Goal: Task Accomplishment & Management: Manage account settings

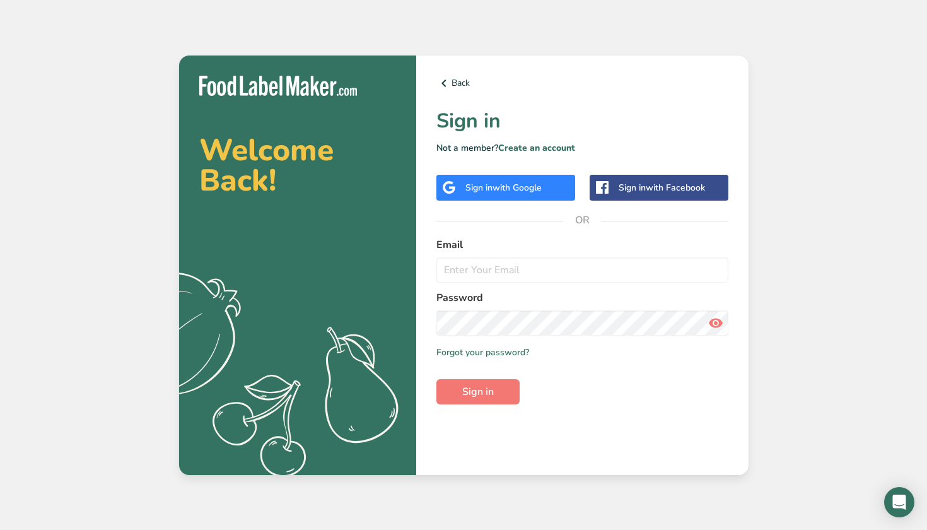
click at [524, 194] on div "Sign in with Google" at bounding box center [505, 188] width 139 height 26
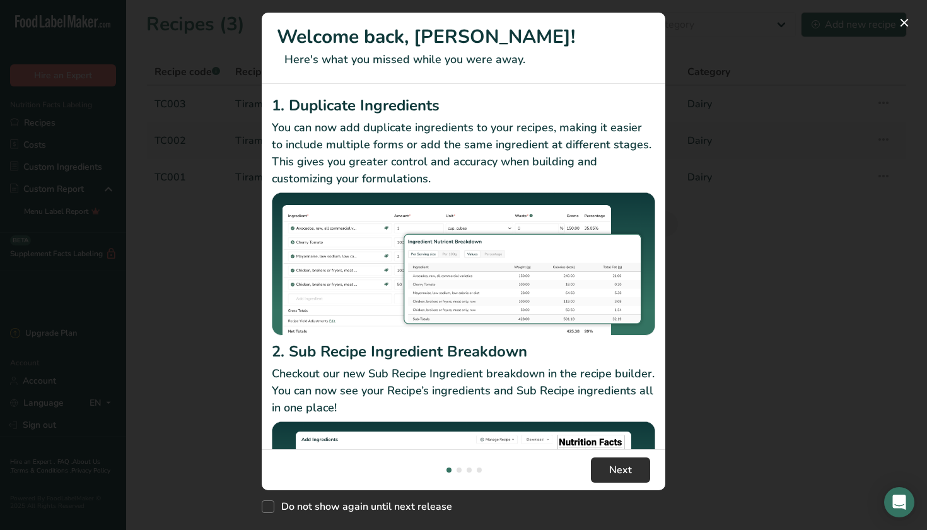
click at [597, 472] on button "Next" at bounding box center [620, 469] width 59 height 25
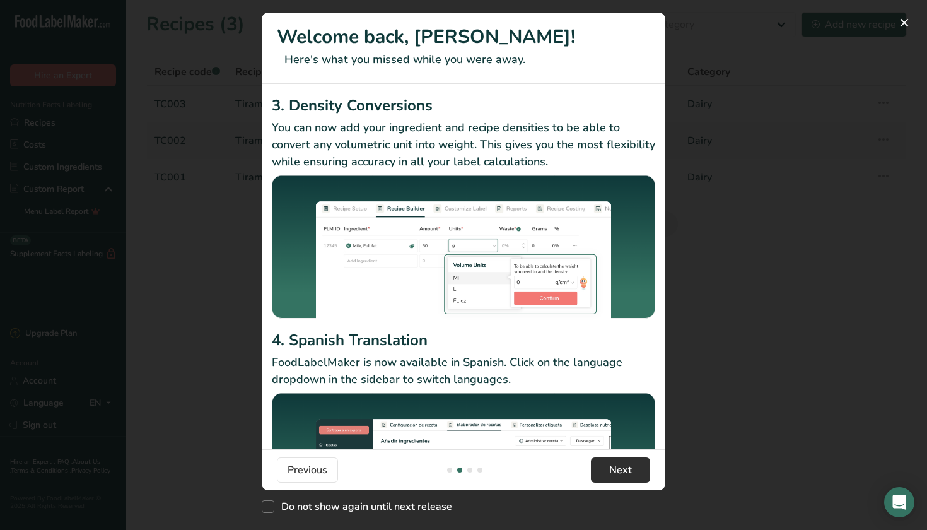
click at [607, 472] on button "Next" at bounding box center [620, 469] width 59 height 25
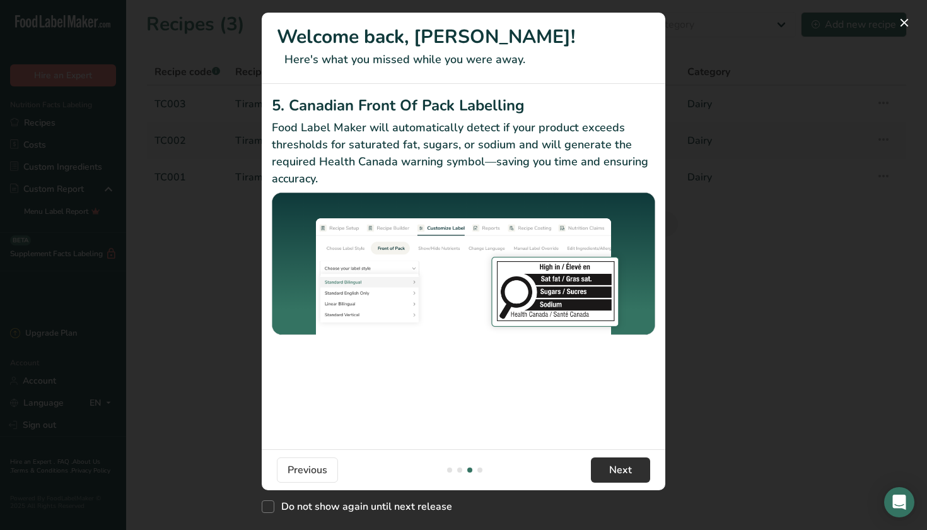
click at [607, 472] on button "Next" at bounding box center [620, 469] width 59 height 25
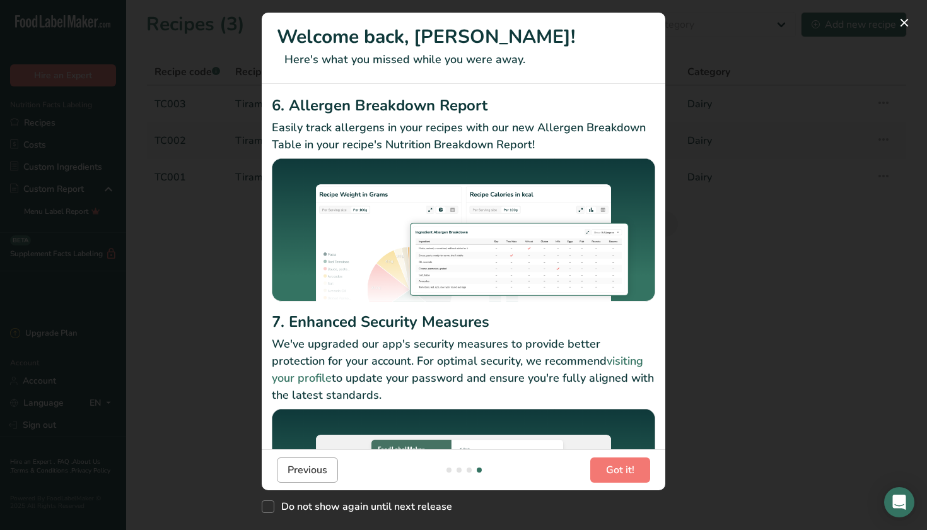
click at [298, 476] on span "Previous" at bounding box center [308, 469] width 40 height 15
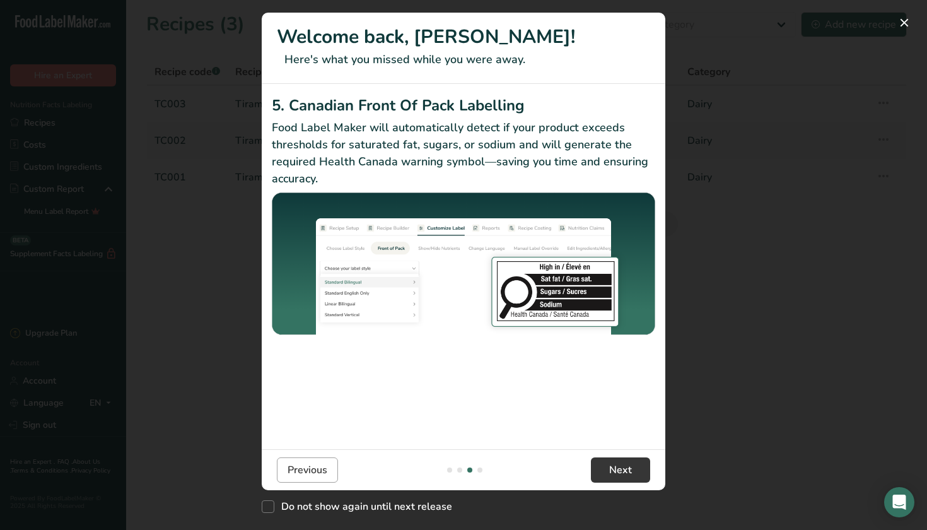
click at [296, 473] on span "Previous" at bounding box center [308, 469] width 40 height 15
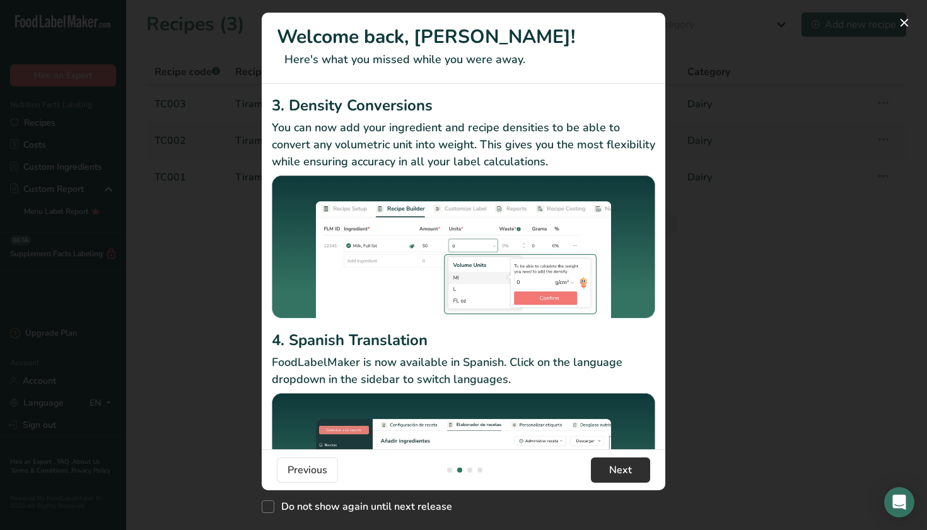
click at [599, 460] on button "Next" at bounding box center [620, 469] width 59 height 25
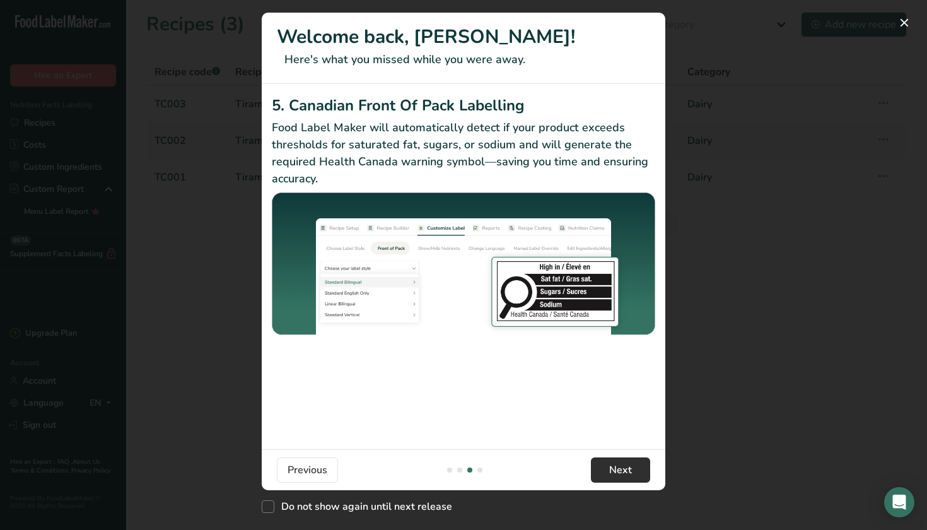
click at [599, 460] on button "Next" at bounding box center [620, 469] width 59 height 25
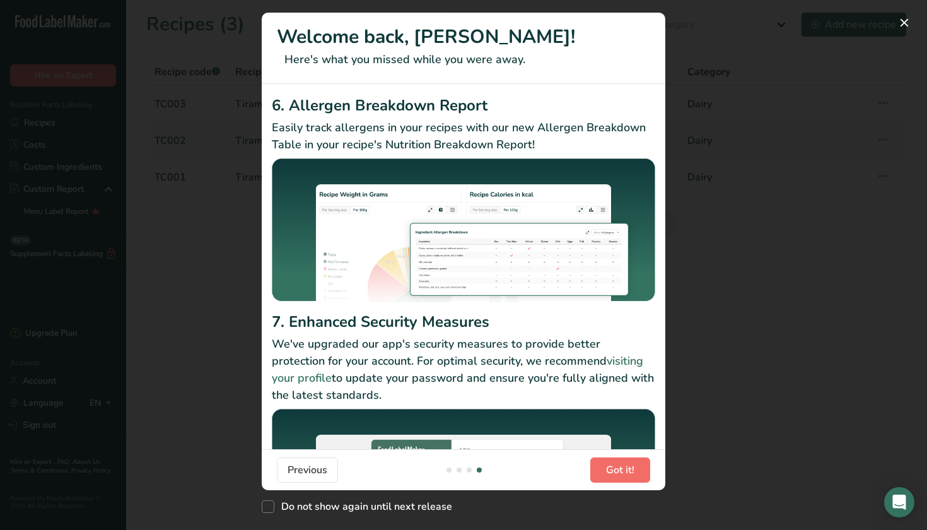
click at [599, 460] on button "Got it!" at bounding box center [620, 469] width 60 height 25
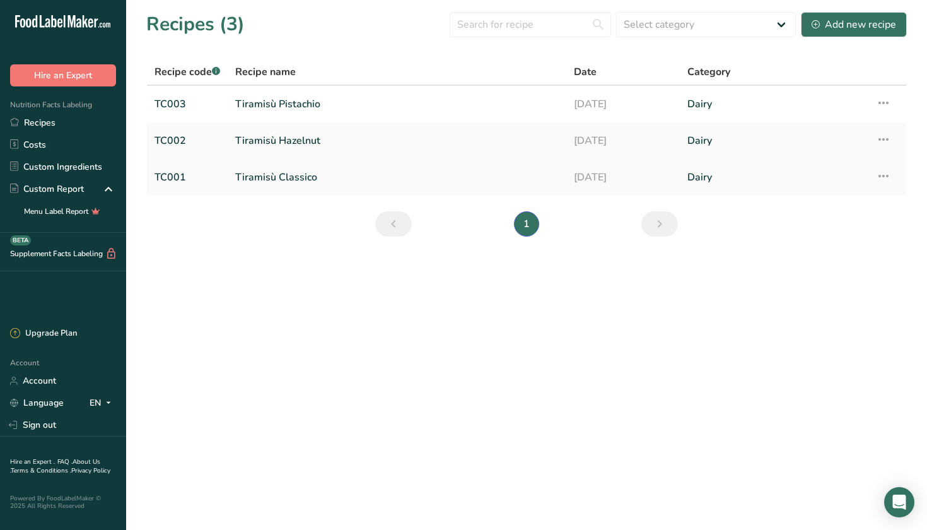
click at [546, 180] on link "Tiramisù Classico" at bounding box center [396, 177] width 323 height 26
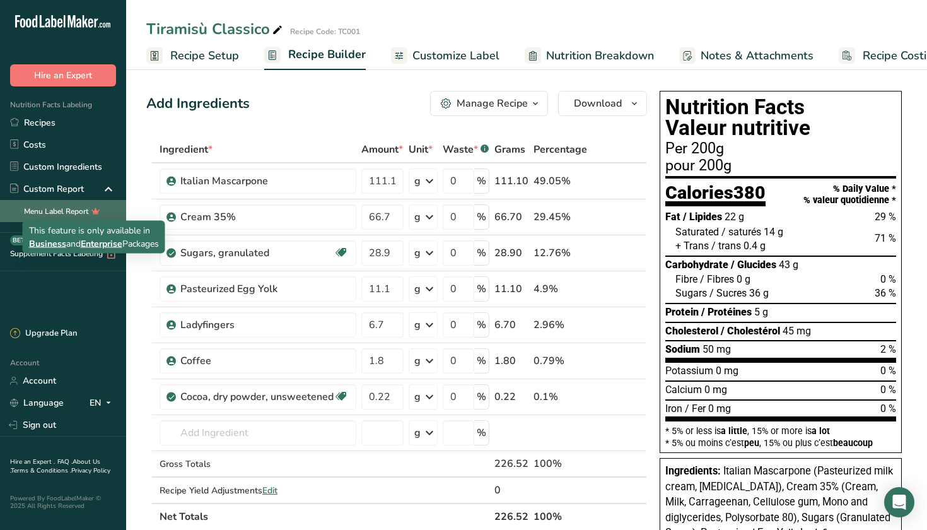
click at [91, 216] on icon at bounding box center [96, 210] width 18 height 13
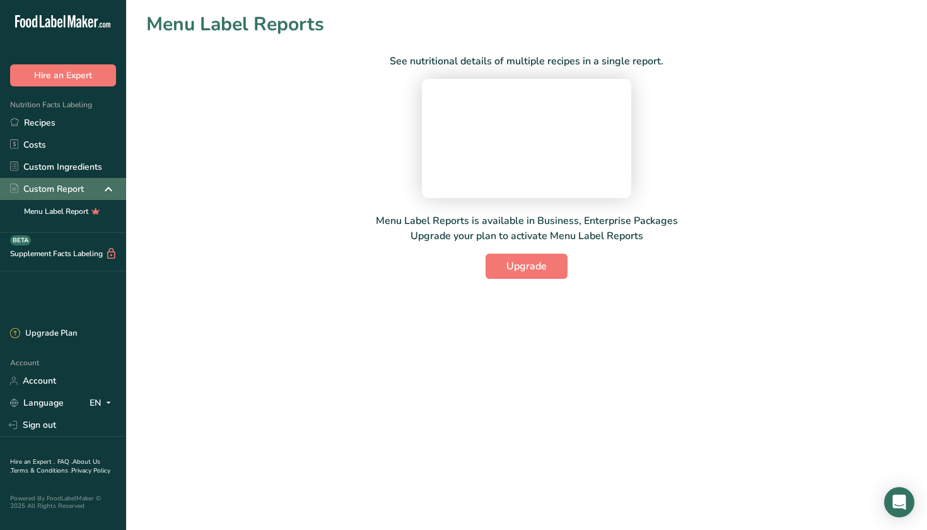
click at [81, 192] on div "Custom Report" at bounding box center [47, 188] width 74 height 13
click at [84, 174] on link "Custom Ingredients" at bounding box center [63, 167] width 126 height 22
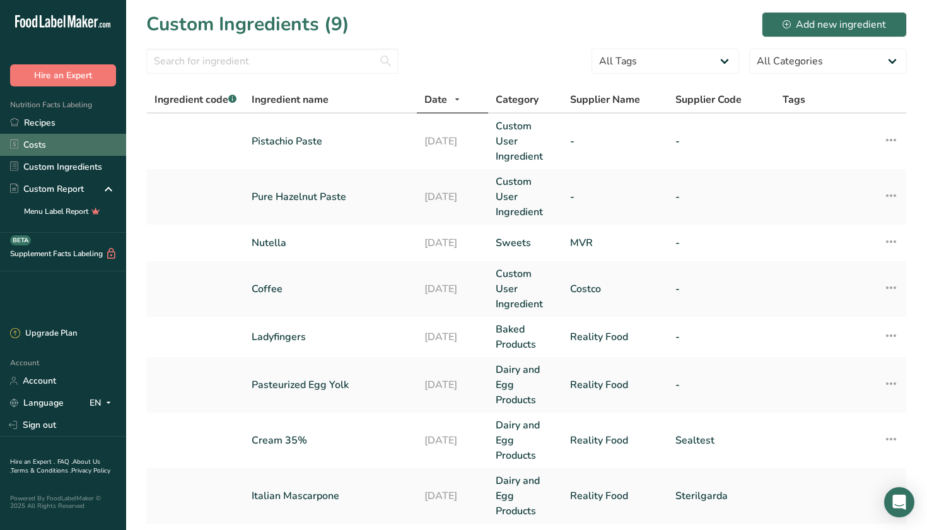
click at [67, 151] on link "Costs" at bounding box center [63, 145] width 126 height 22
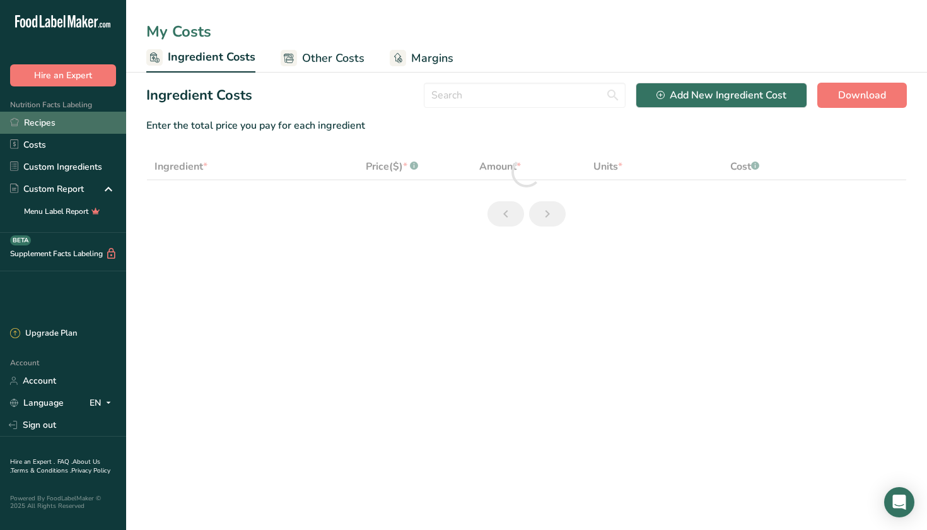
select select "1"
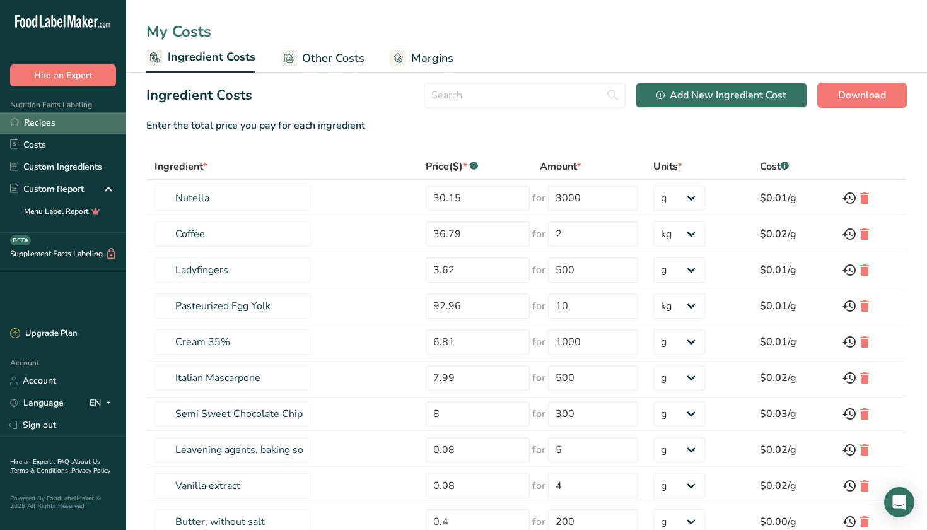
click at [73, 127] on link "Recipes" at bounding box center [63, 123] width 126 height 22
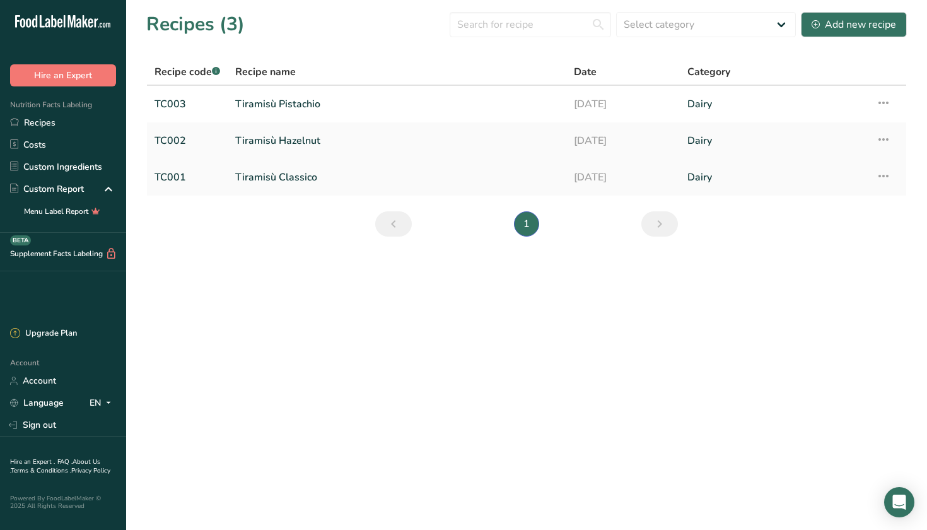
click at [320, 172] on link "Tiramisù Classico" at bounding box center [396, 177] width 323 height 26
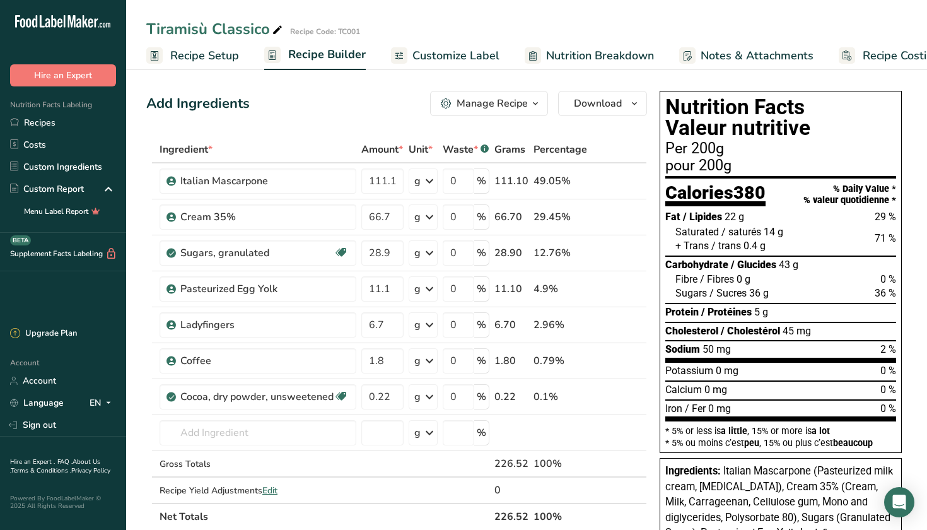
click at [230, 59] on span "Recipe Setup" at bounding box center [204, 55] width 69 height 17
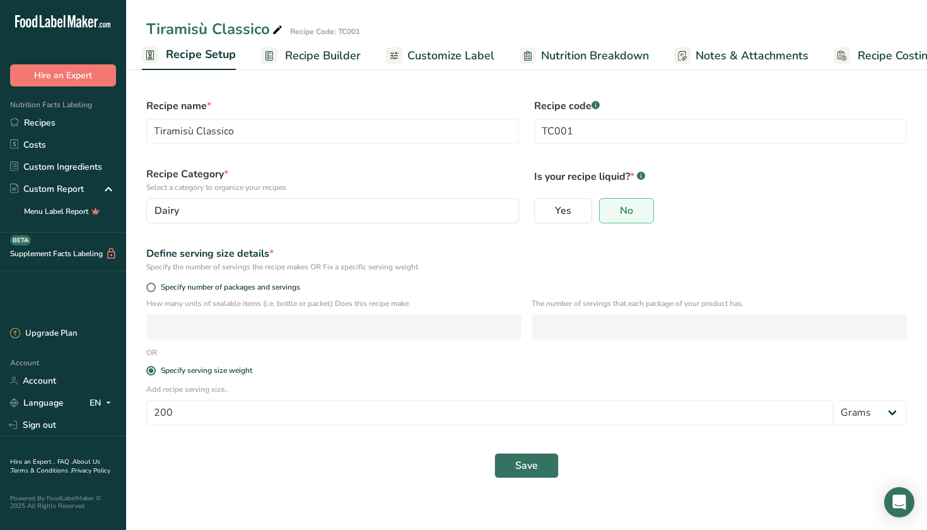
click at [316, 50] on span "Recipe Builder" at bounding box center [323, 55] width 76 height 17
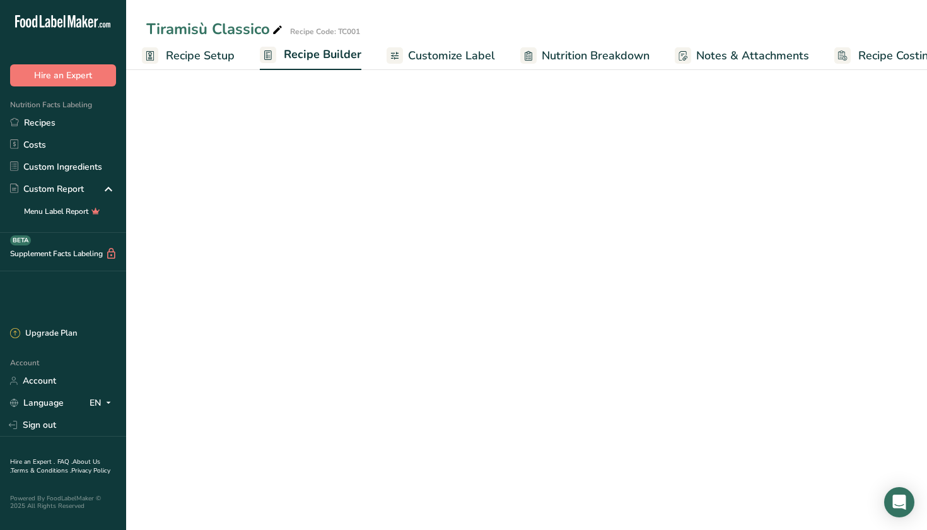
scroll to position [0, 32]
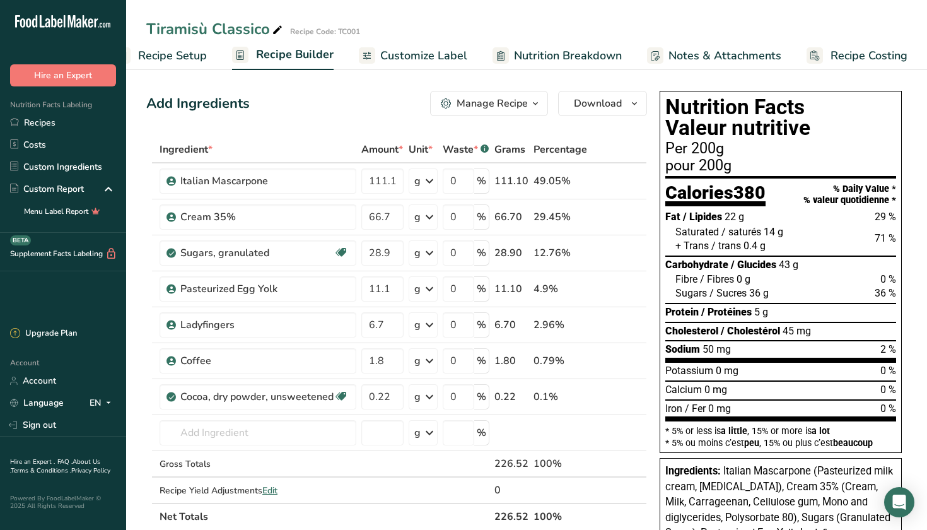
click at [434, 60] on span "Customize Label" at bounding box center [423, 55] width 87 height 17
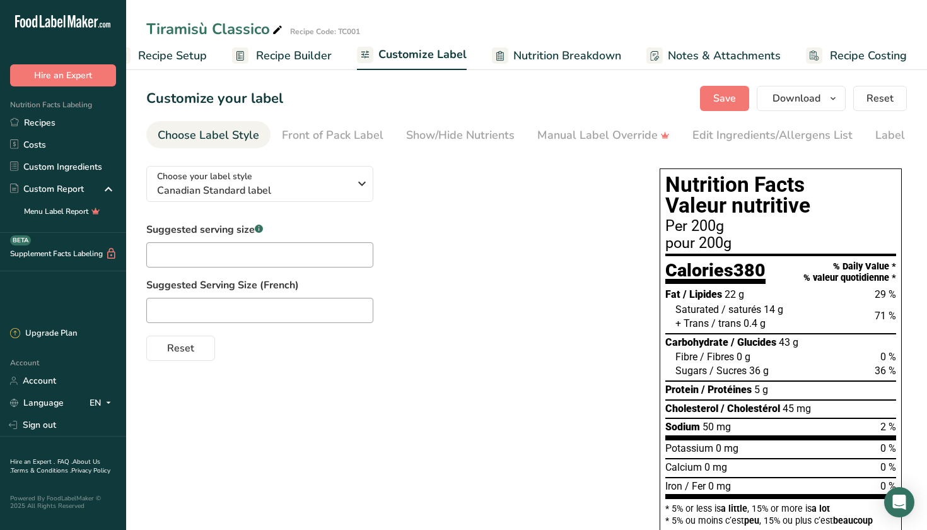
click at [580, 59] on span "Nutrition Breakdown" at bounding box center [567, 55] width 108 height 17
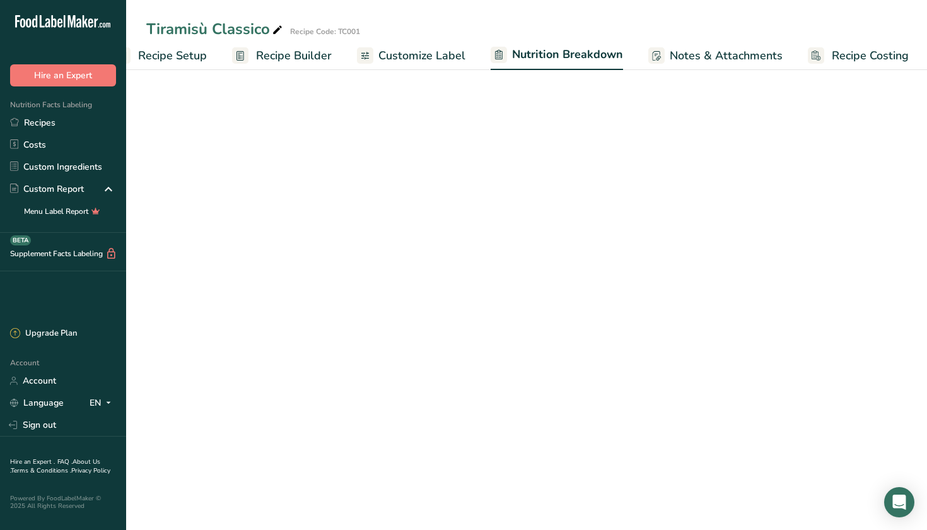
scroll to position [0, 33]
select select "Calories"
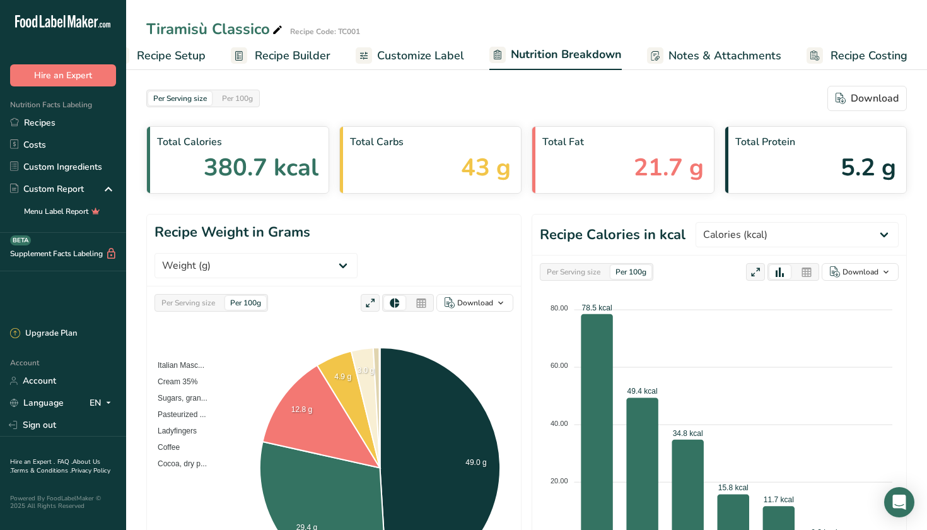
click at [684, 62] on span "Notes & Attachments" at bounding box center [724, 55] width 113 height 17
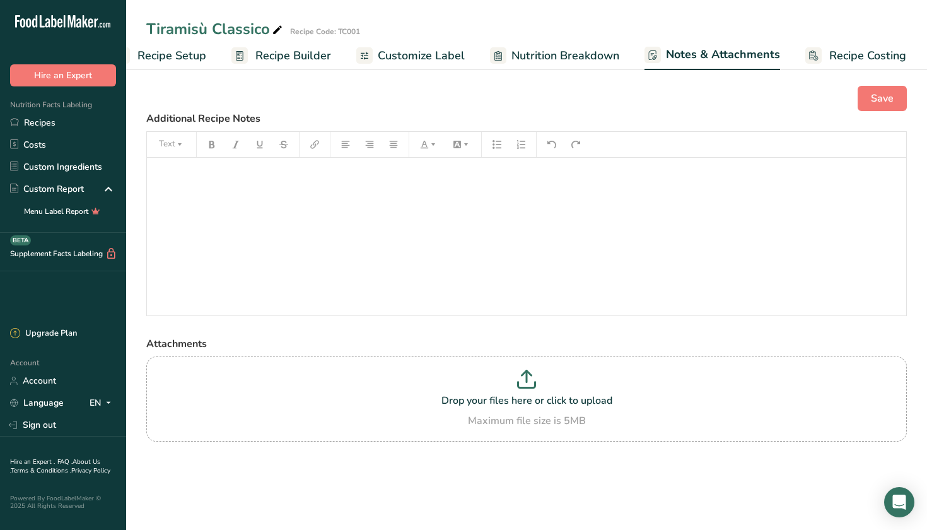
click at [829, 50] on span "Recipe Costing" at bounding box center [867, 55] width 77 height 17
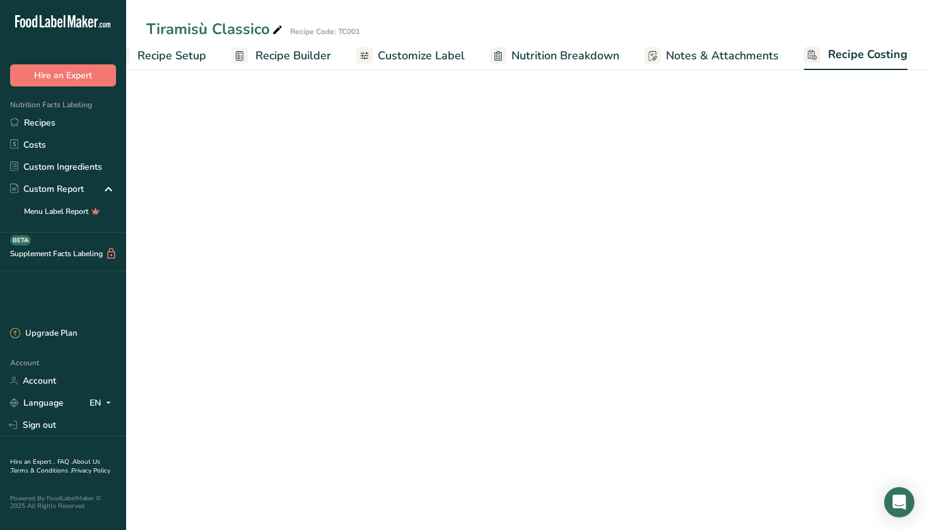
scroll to position [0, 32]
select select "1"
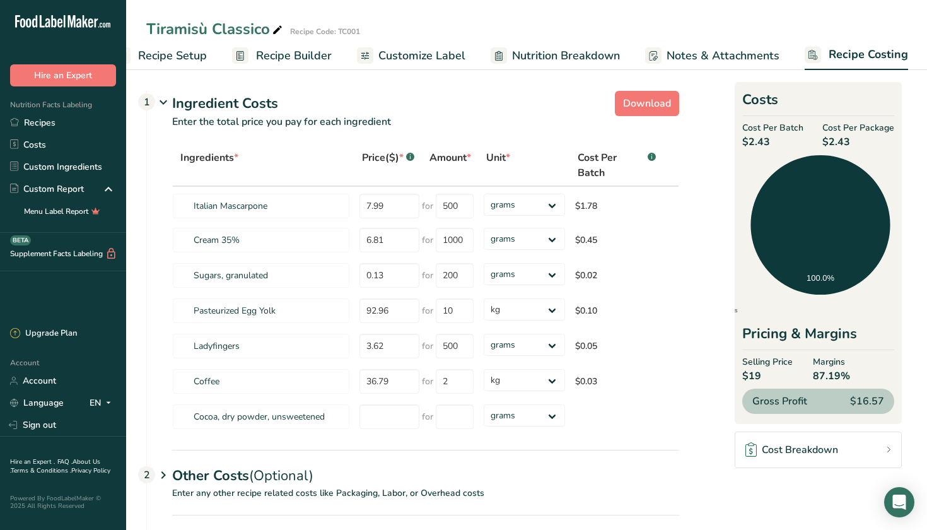
scroll to position [0, 0]
click at [173, 44] on link "Recipe Setup" at bounding box center [160, 56] width 93 height 28
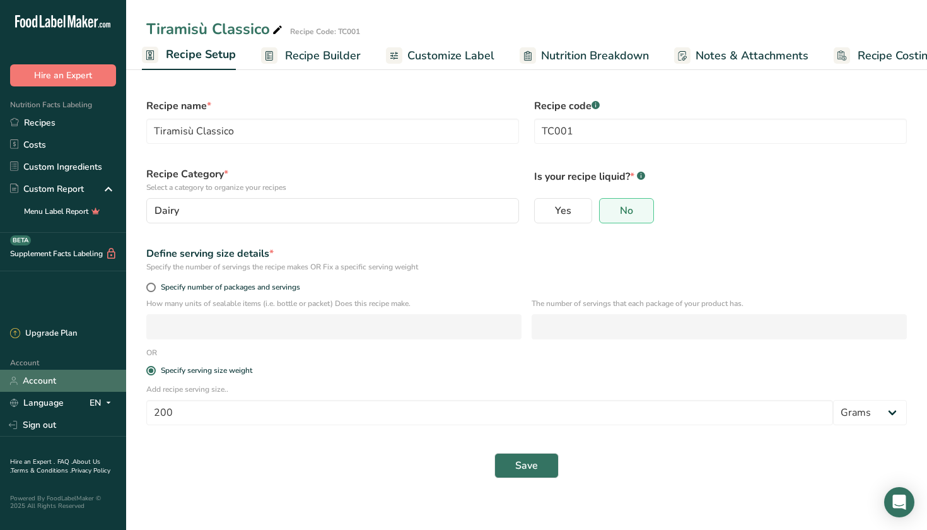
click at [78, 390] on link "Account" at bounding box center [63, 380] width 126 height 22
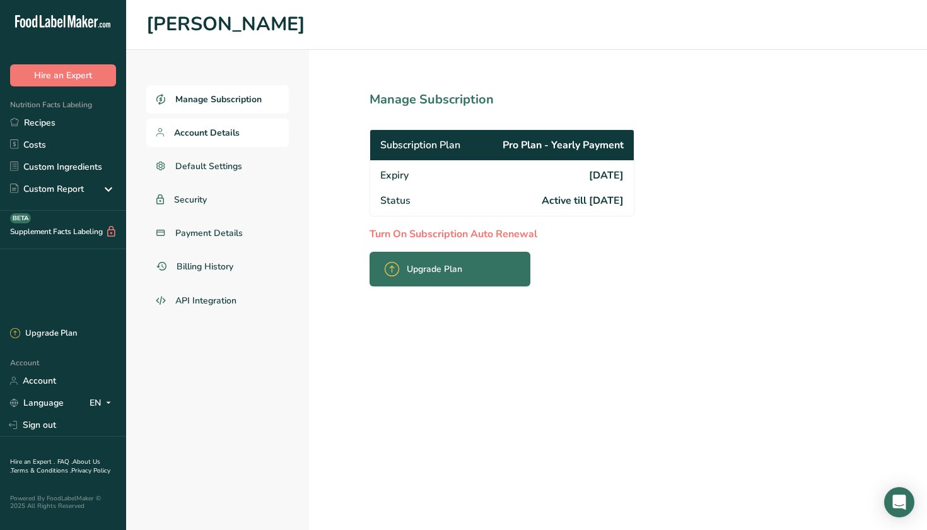
click at [231, 134] on span "Account Details" at bounding box center [207, 132] width 66 height 13
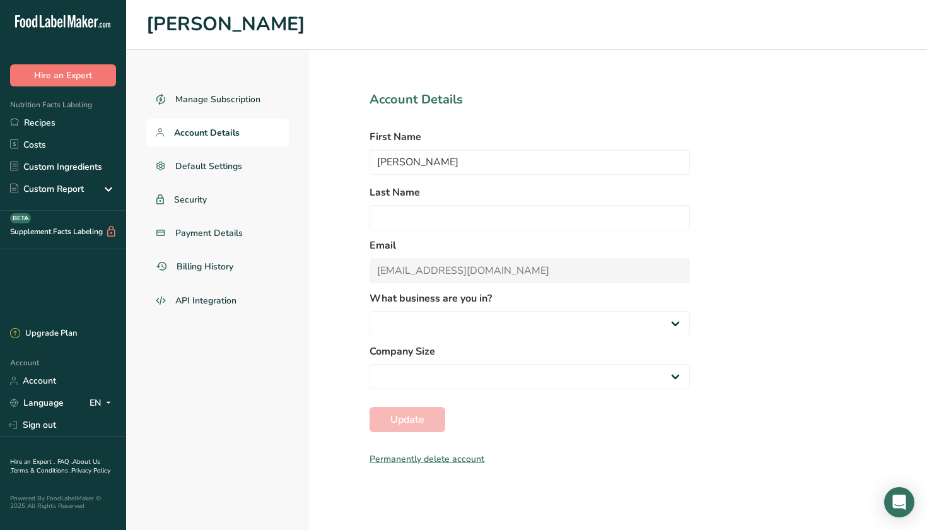
select select "1"
click at [235, 170] on span "Default Settings" at bounding box center [208, 166] width 67 height 13
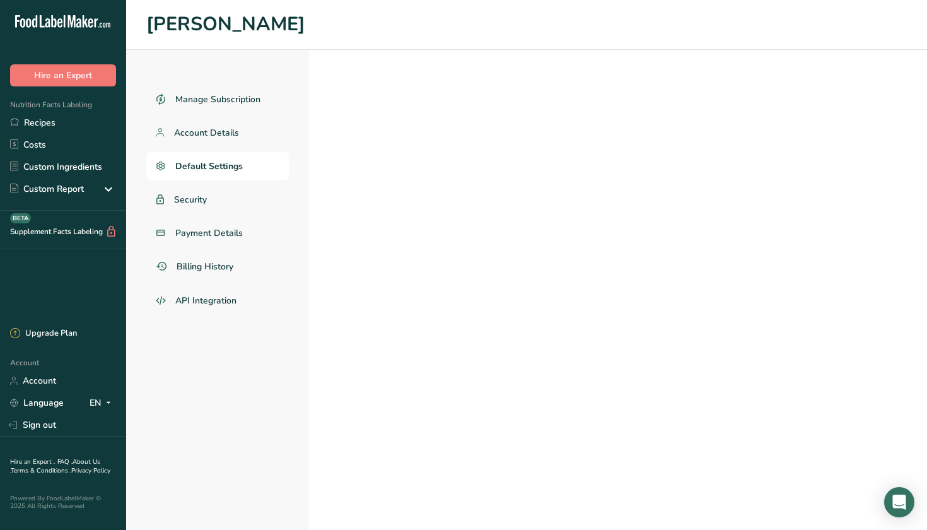
select select "CA"
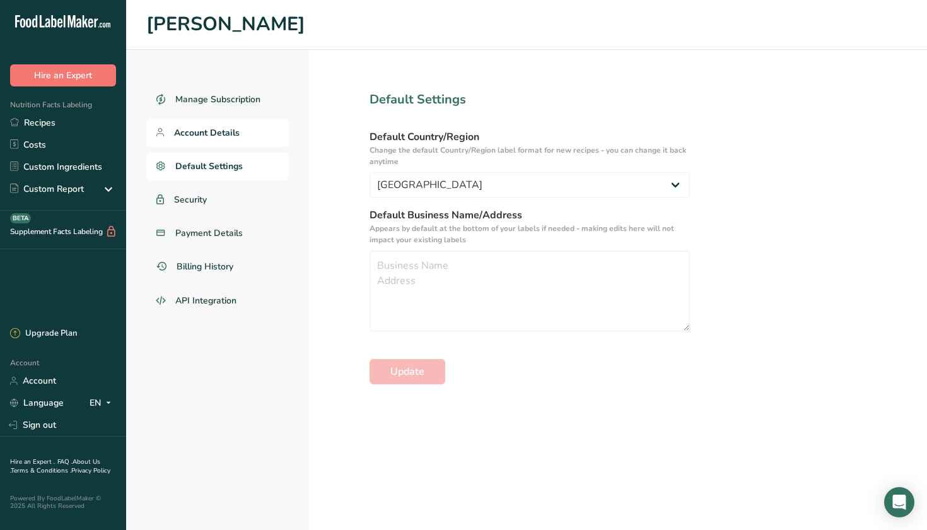
click at [208, 130] on span "Account Details" at bounding box center [207, 132] width 66 height 13
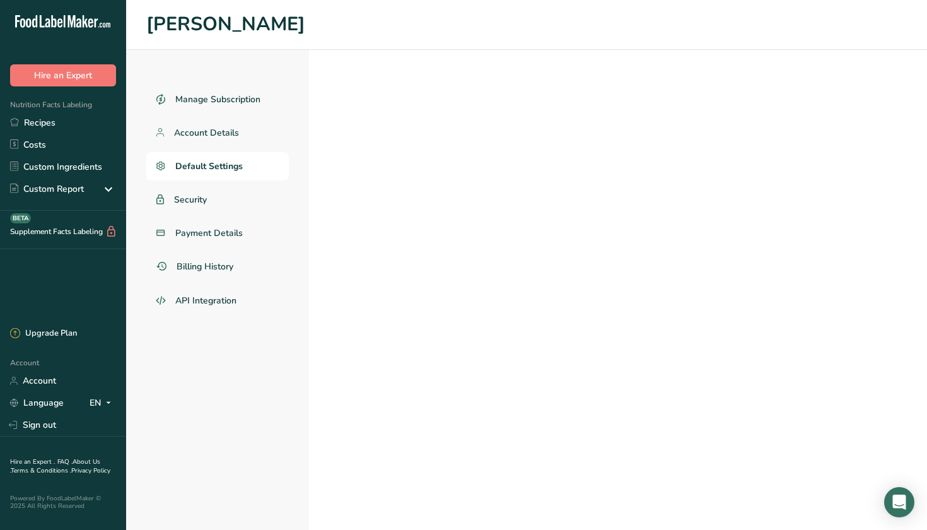
select select "CA"
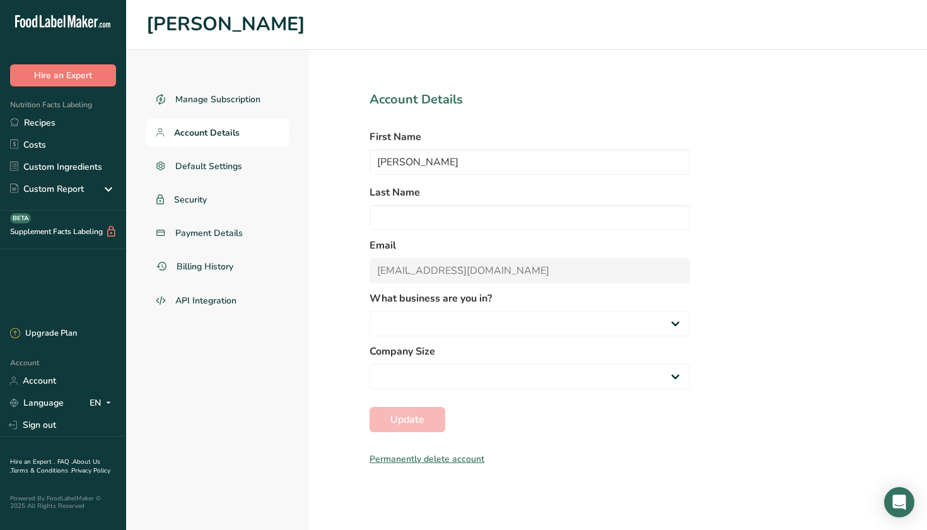
select select
click at [51, 422] on link "Sign out" at bounding box center [63, 425] width 126 height 22
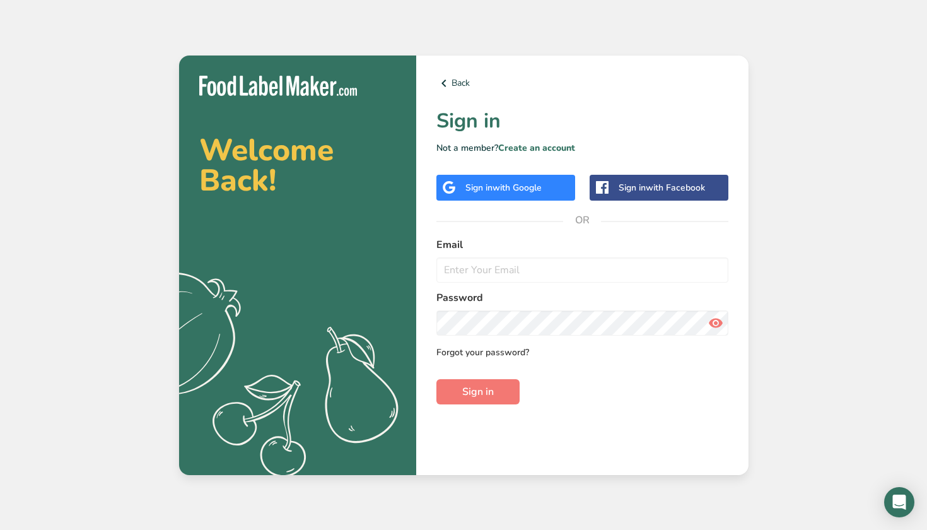
click at [465, 356] on link "Forgot your password?" at bounding box center [482, 352] width 93 height 13
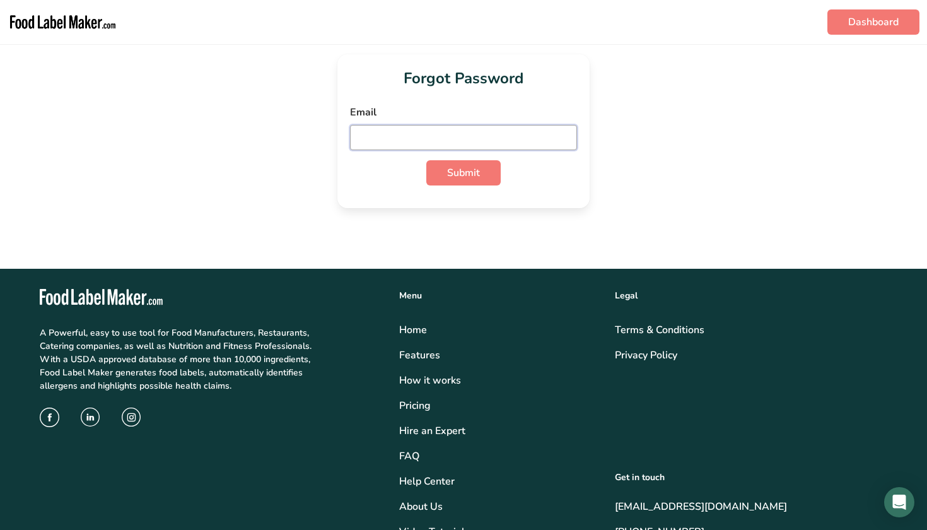
click at [428, 131] on input "email" at bounding box center [463, 137] width 227 height 25
type input "[EMAIL_ADDRESS][DOMAIN_NAME]"
click at [618, 197] on div "Forgot Password Email Hello@thetiramisuguy.com Submit" at bounding box center [463, 131] width 887 height 154
click at [484, 174] on button "Submit" at bounding box center [463, 172] width 74 height 25
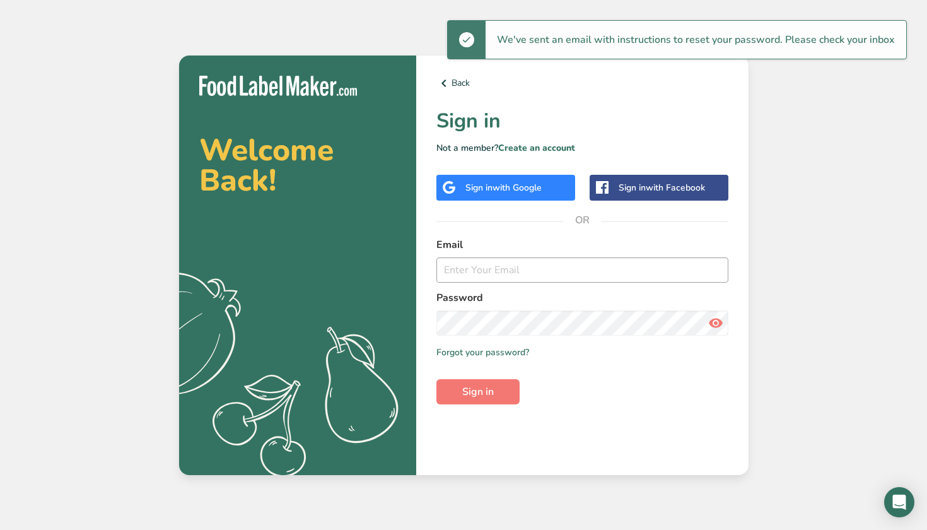
click at [487, 269] on input "email" at bounding box center [582, 269] width 292 height 25
click at [652, 394] on form "Email Password Remember me Forgot your password? Sign in" at bounding box center [582, 320] width 292 height 167
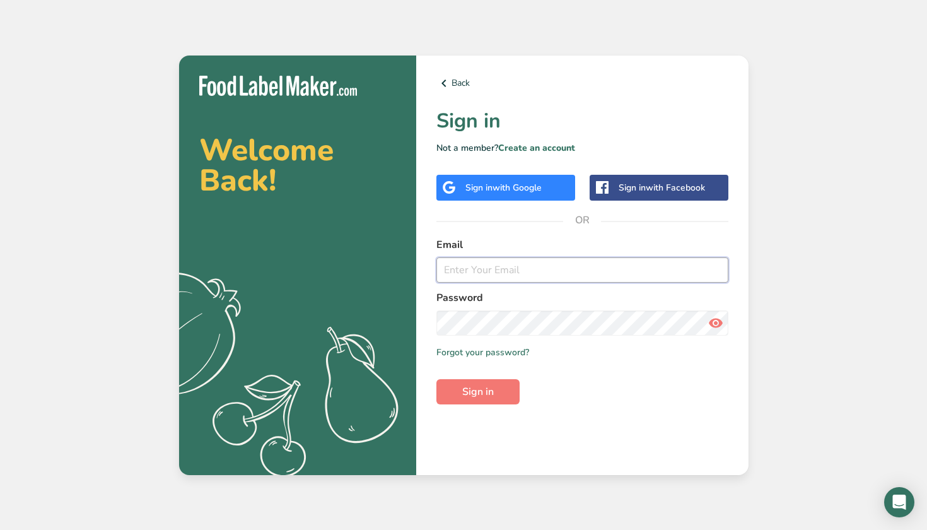
click at [541, 270] on input "email" at bounding box center [582, 269] width 292 height 25
type input "[EMAIL_ADDRESS][DOMAIN_NAME]"
click at [477, 391] on button "Sign in" at bounding box center [477, 391] width 83 height 25
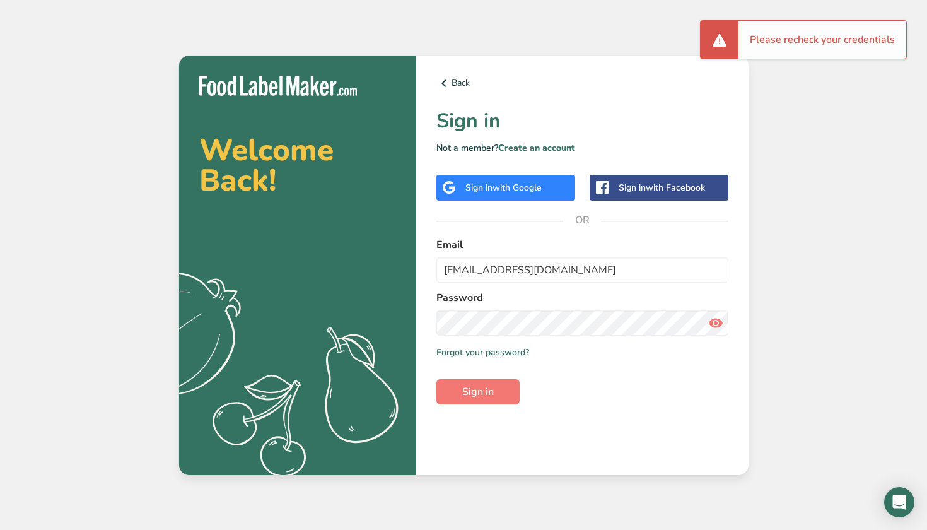
click at [711, 325] on icon at bounding box center [715, 322] width 15 height 23
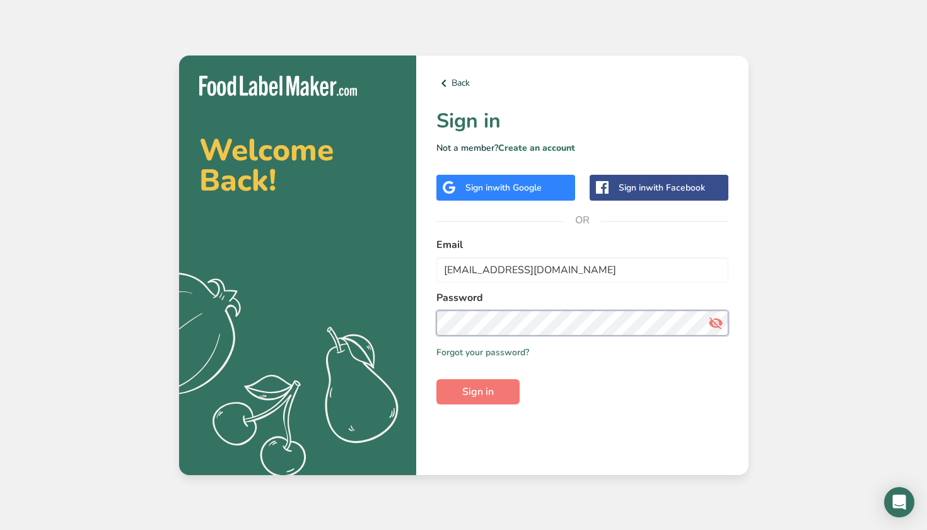
click at [428, 323] on div "Back Sign in Not a member? Create an account Sign in with Google Sign in with F…" at bounding box center [582, 264] width 332 height 419
click at [454, 393] on button "Sign in" at bounding box center [477, 391] width 83 height 25
type input "Hello@thetiramisuguy.com"
click at [519, 384] on button "Sign in" at bounding box center [477, 391] width 83 height 25
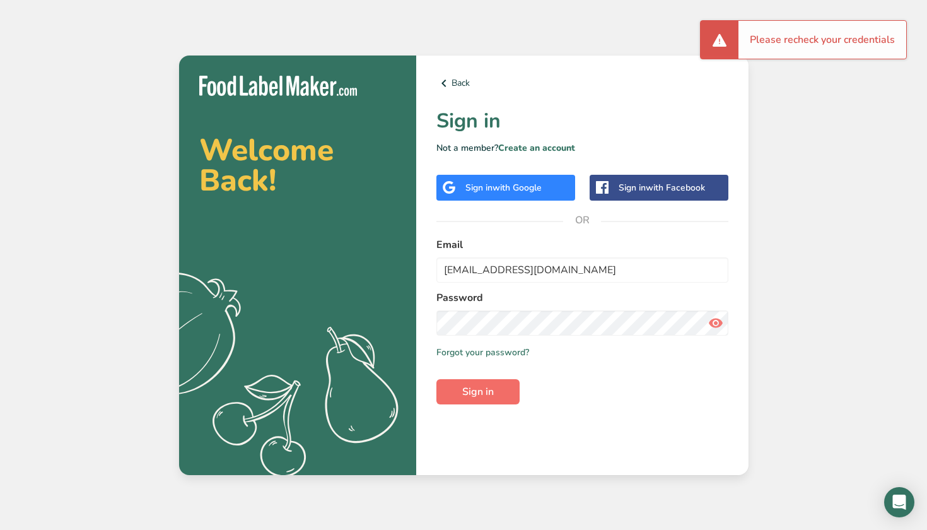
click at [501, 384] on button "Sign in" at bounding box center [477, 391] width 83 height 25
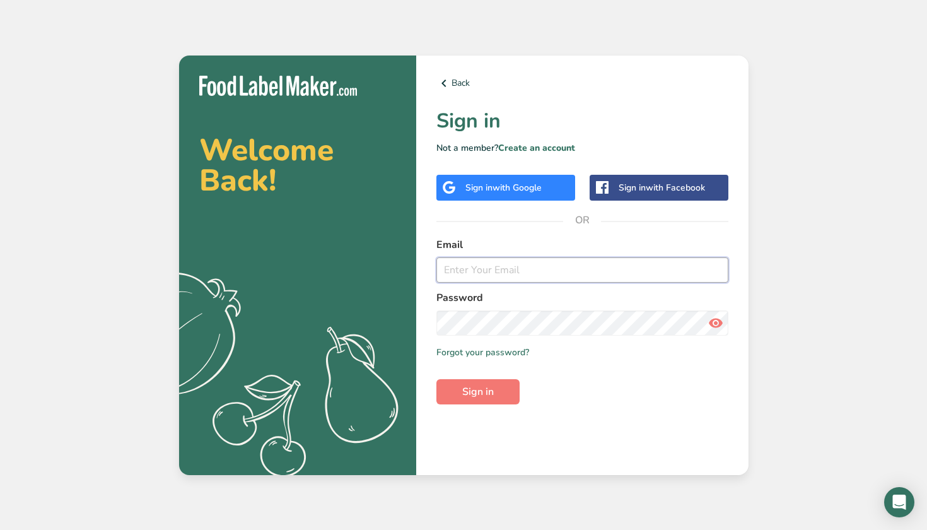
type input "[EMAIL_ADDRESS][DOMAIN_NAME]"
click at [716, 322] on icon at bounding box center [715, 322] width 15 height 23
click at [489, 396] on span "Sign in" at bounding box center [478, 391] width 32 height 15
type input "G"
type input "[EMAIL_ADDRESS][DOMAIN_NAME]"
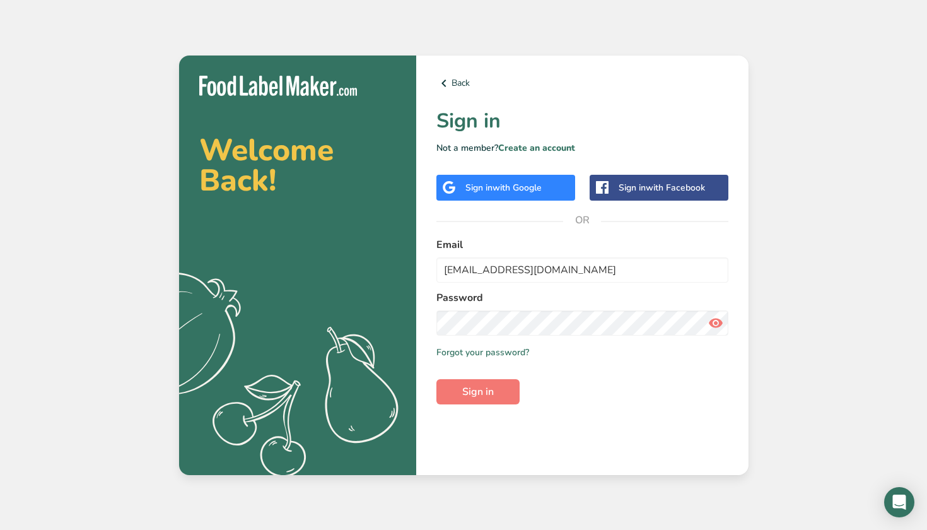
click at [616, 356] on div "Remember me Forgot your password?" at bounding box center [582, 352] width 292 height 13
click at [496, 385] on button "Sign in" at bounding box center [477, 391] width 83 height 25
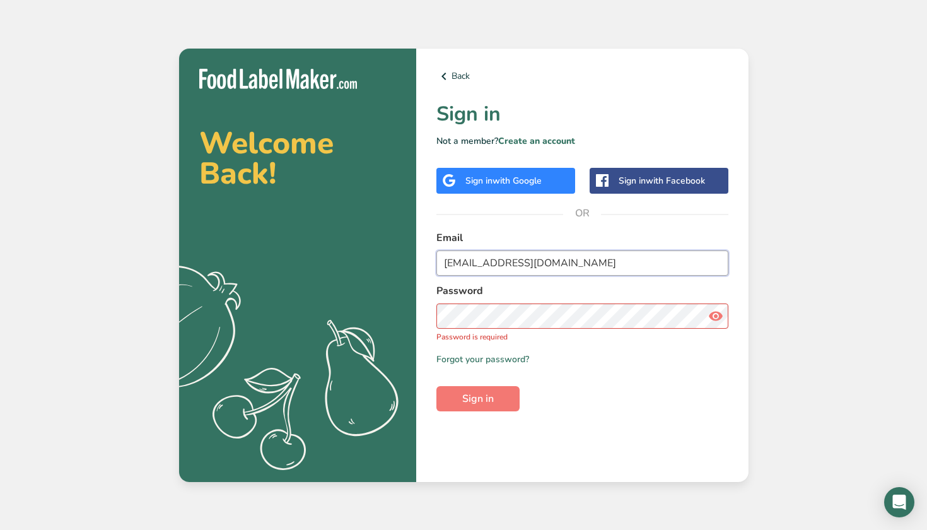
drag, startPoint x: 591, startPoint y: 267, endPoint x: 431, endPoint y: 274, distance: 159.7
click at [431, 274] on div "Back Sign in Not a member? Create an account Sign in with Google Sign in with F…" at bounding box center [582, 265] width 332 height 433
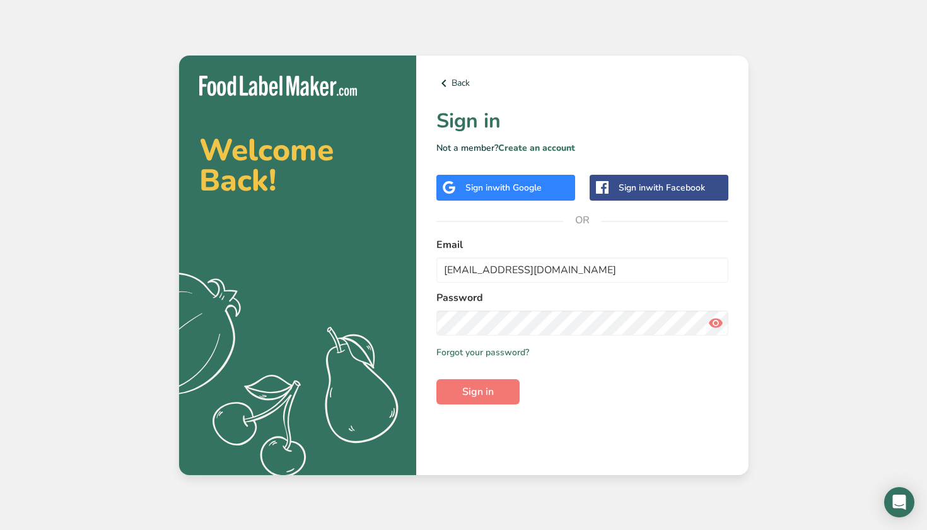
click at [713, 323] on icon at bounding box center [715, 322] width 15 height 23
click at [479, 388] on span "Sign in" at bounding box center [478, 391] width 32 height 15
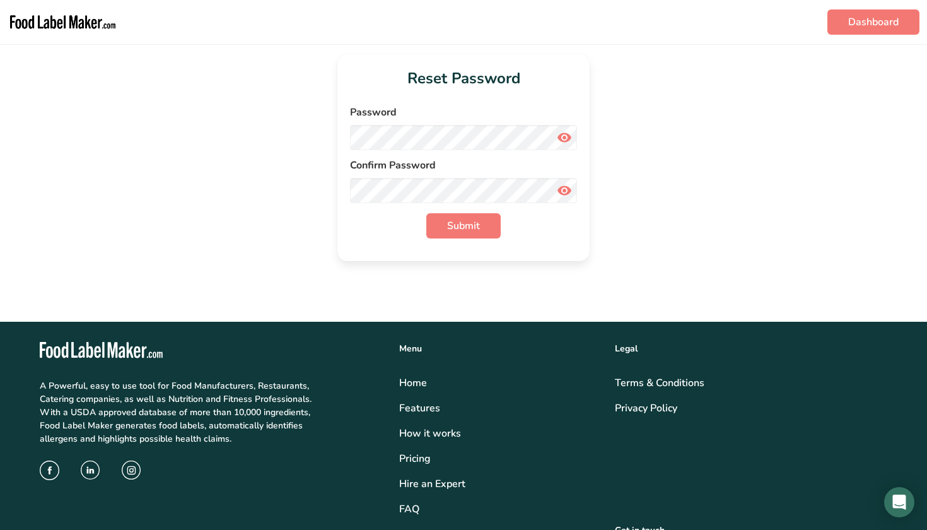
click at [563, 137] on icon at bounding box center [564, 137] width 15 height 23
click at [568, 185] on icon at bounding box center [564, 190] width 15 height 23
click at [482, 218] on button "Submit" at bounding box center [463, 225] width 74 height 25
click at [748, 152] on div "Reset Password Password Confirm Password Submit" at bounding box center [463, 157] width 887 height 207
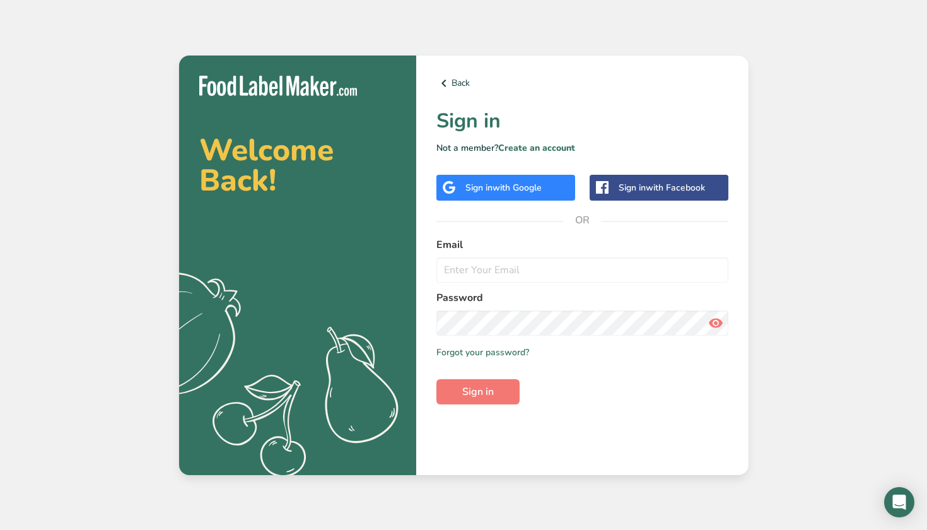
click at [515, 189] on span "with Google" at bounding box center [516, 188] width 49 height 12
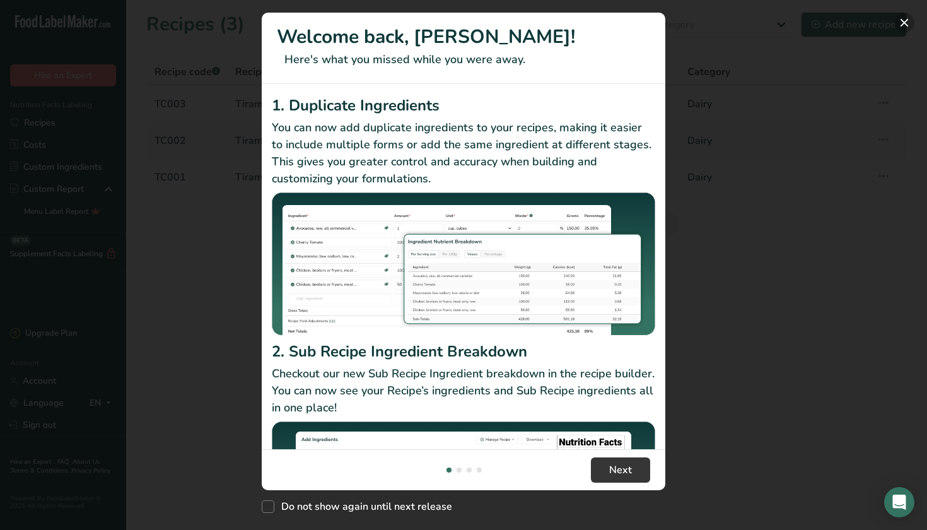
click at [908, 20] on button "New Features" at bounding box center [904, 23] width 20 height 20
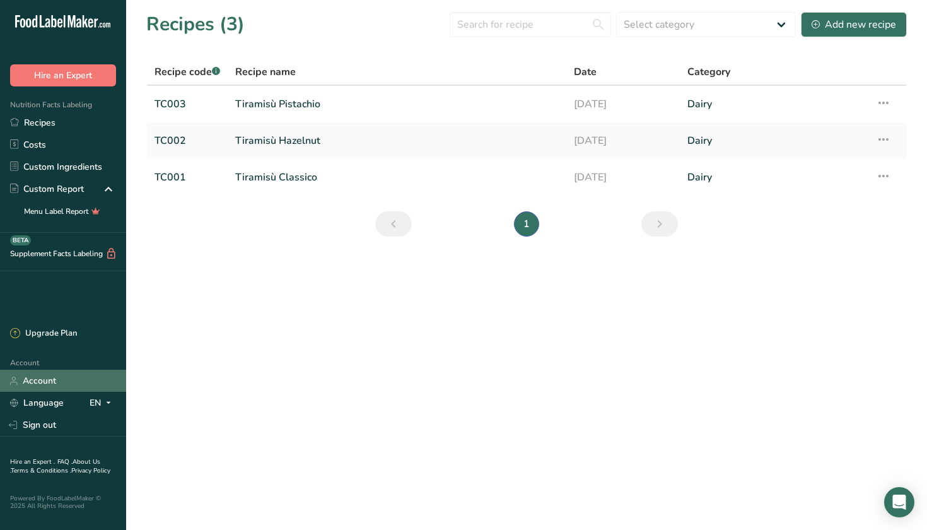
click at [26, 388] on link "Account" at bounding box center [63, 380] width 126 height 22
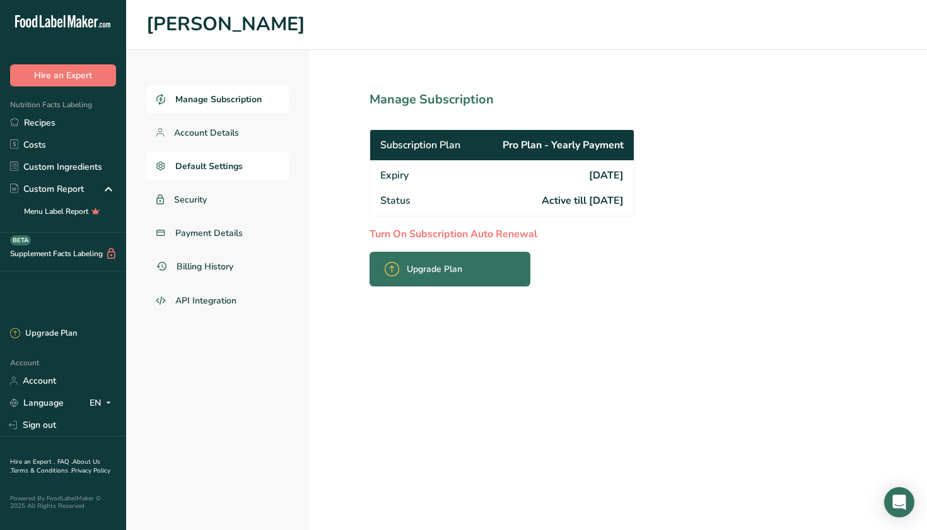
click at [231, 172] on link "Default Settings" at bounding box center [217, 166] width 143 height 28
select select "CA"
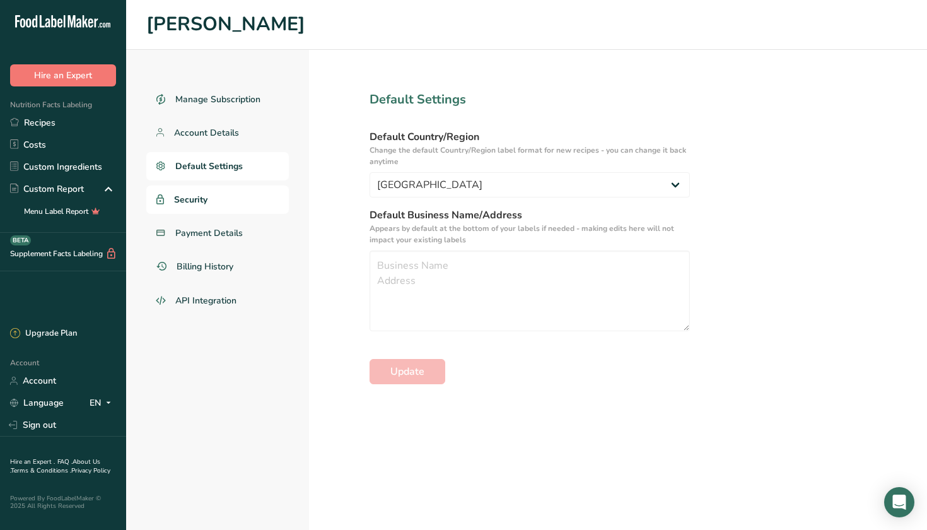
click at [219, 197] on link "Security" at bounding box center [217, 199] width 143 height 28
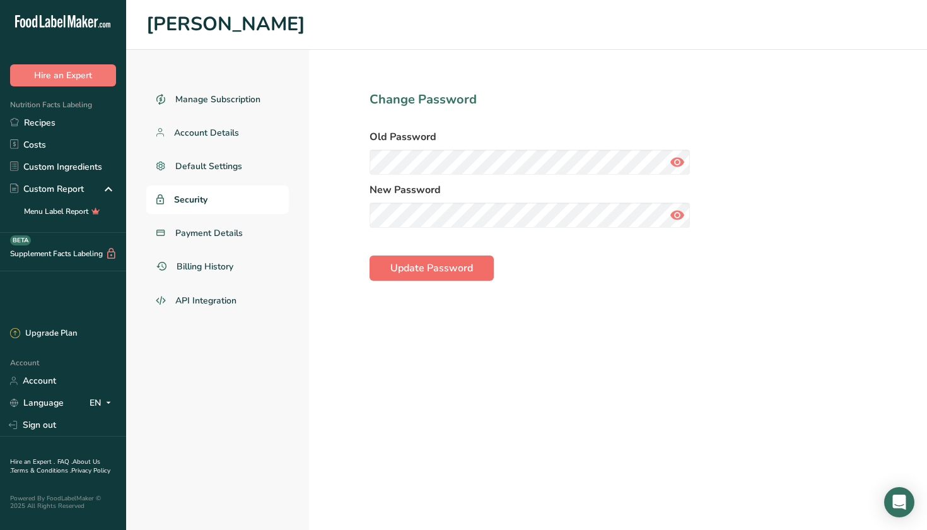
click at [426, 267] on span "Update Password" at bounding box center [431, 267] width 83 height 15
click at [327, 164] on section "Change Password Old Password New Password Update Password" at bounding box center [529, 290] width 441 height 480
click at [677, 212] on icon at bounding box center [677, 215] width 15 height 23
click at [474, 262] on button "Update Password" at bounding box center [431, 267] width 124 height 25
click at [683, 154] on icon at bounding box center [677, 162] width 15 height 23
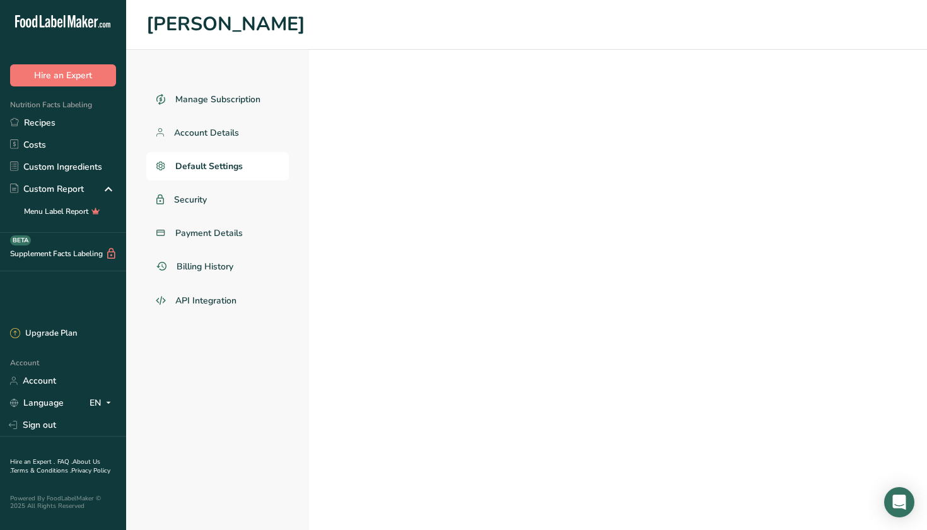
select select "CA"
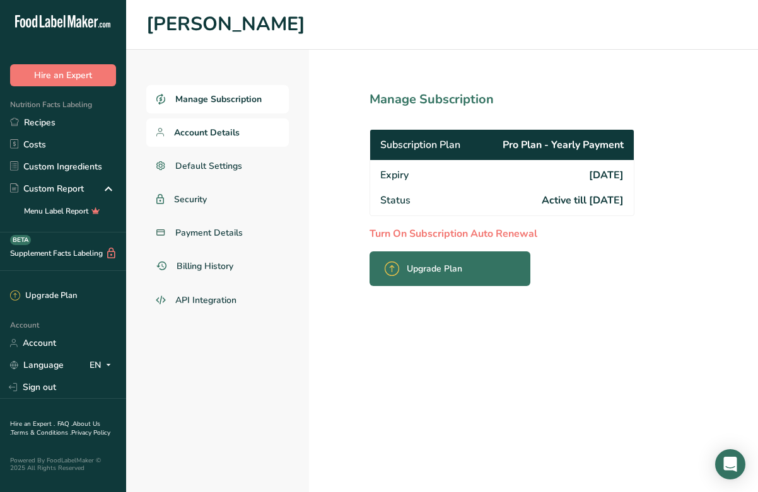
click at [241, 136] on link "Account Details" at bounding box center [217, 133] width 143 height 28
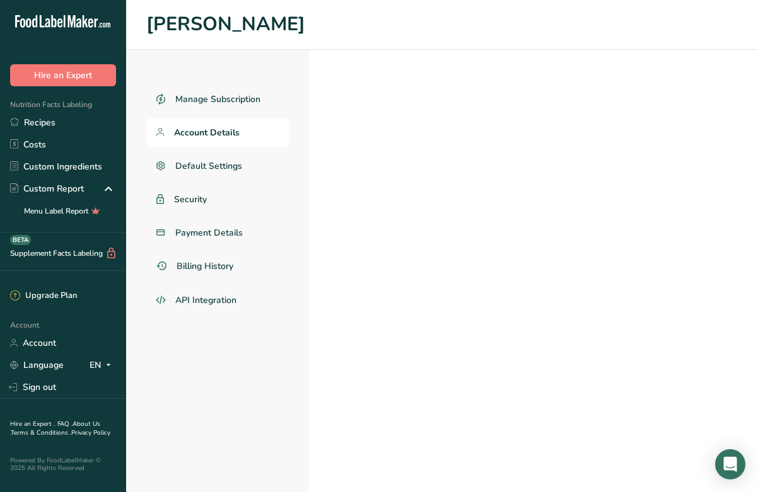
select select
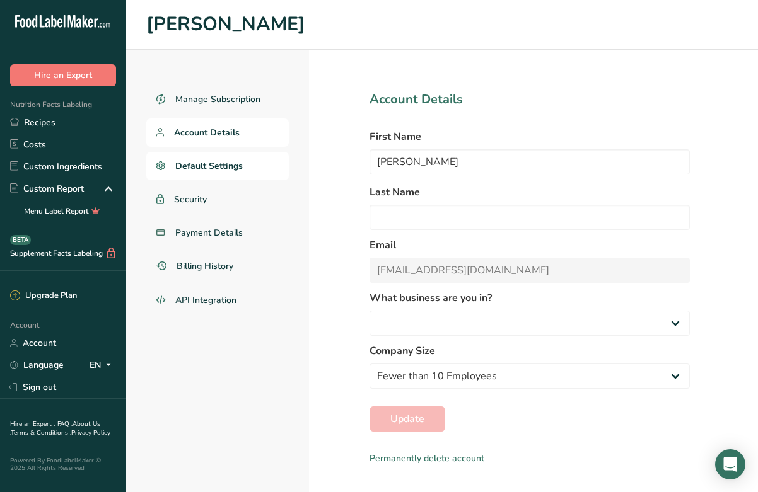
click at [224, 165] on span "Default Settings" at bounding box center [208, 166] width 67 height 13
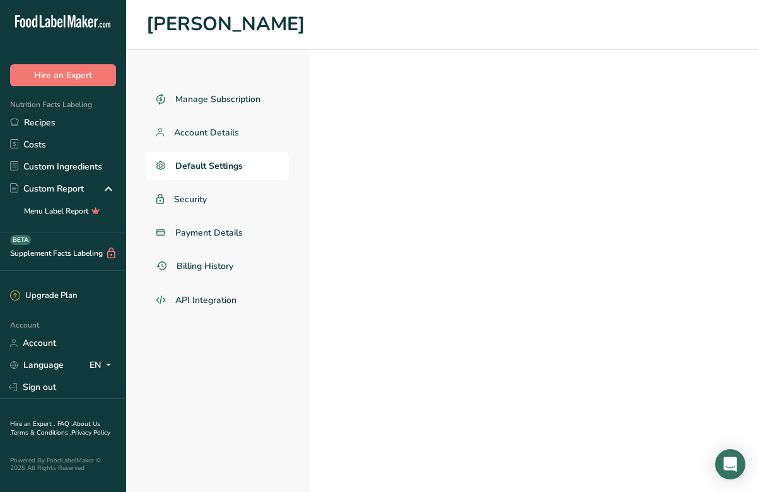
select select "CA"
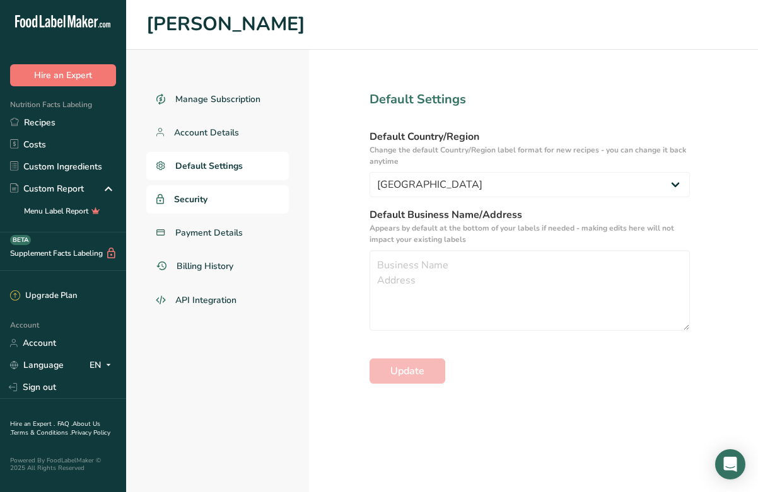
click at [206, 201] on span "Security" at bounding box center [190, 199] width 33 height 13
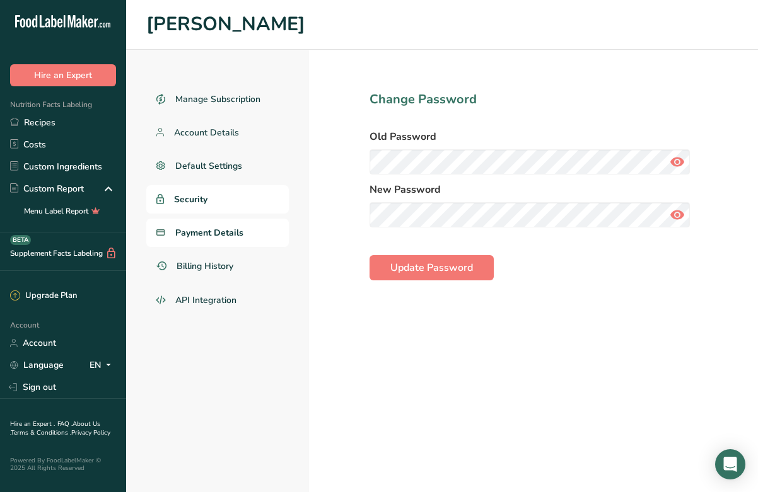
click at [209, 231] on span "Payment Details" at bounding box center [209, 232] width 68 height 13
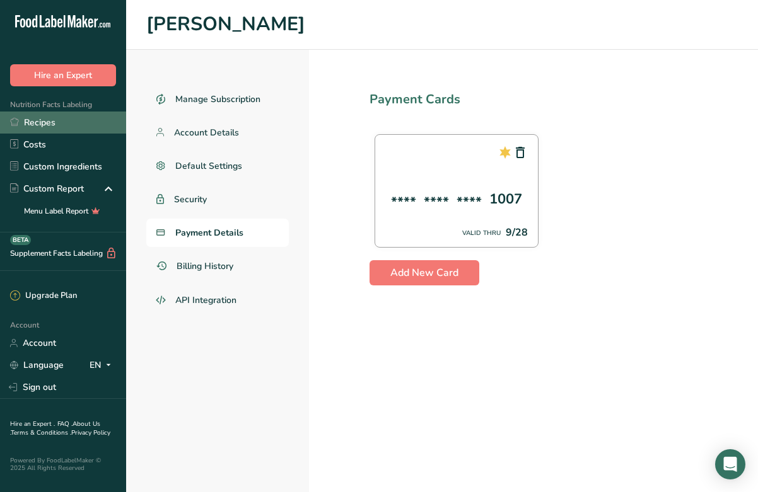
click at [93, 133] on link "Recipes" at bounding box center [63, 123] width 126 height 22
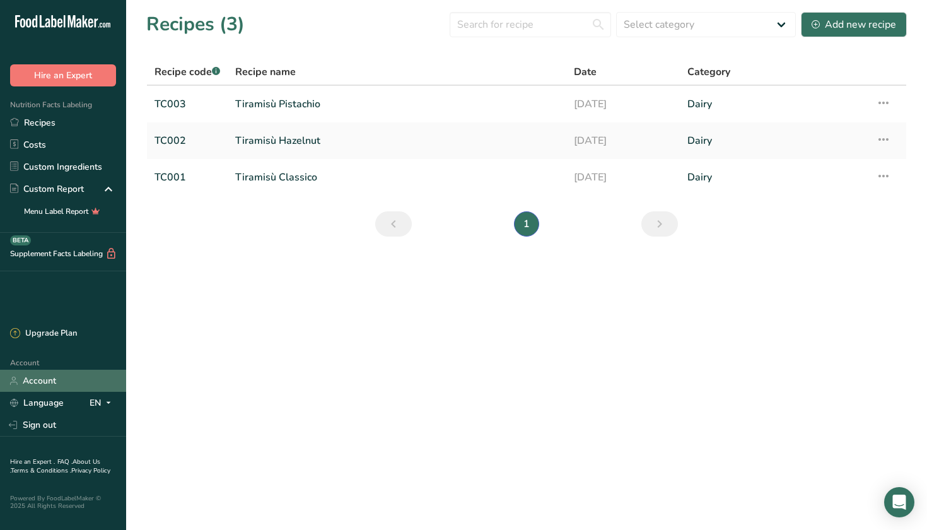
click at [53, 375] on link "Account" at bounding box center [63, 380] width 126 height 22
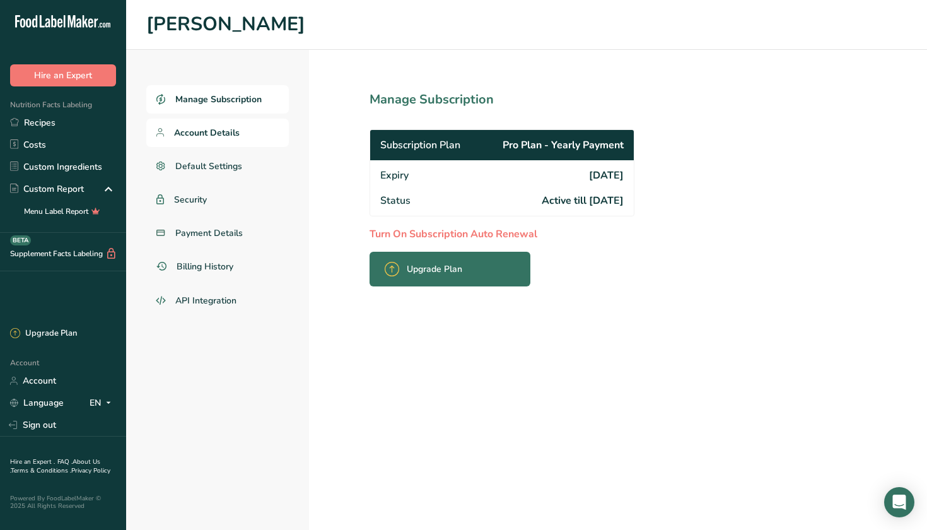
click at [208, 143] on link "Account Details" at bounding box center [217, 133] width 143 height 28
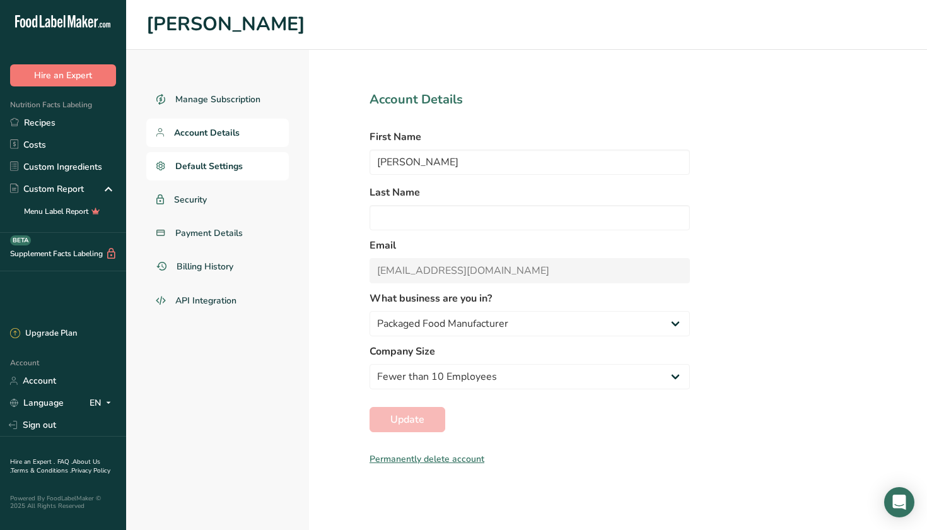
click at [212, 163] on span "Default Settings" at bounding box center [208, 166] width 67 height 13
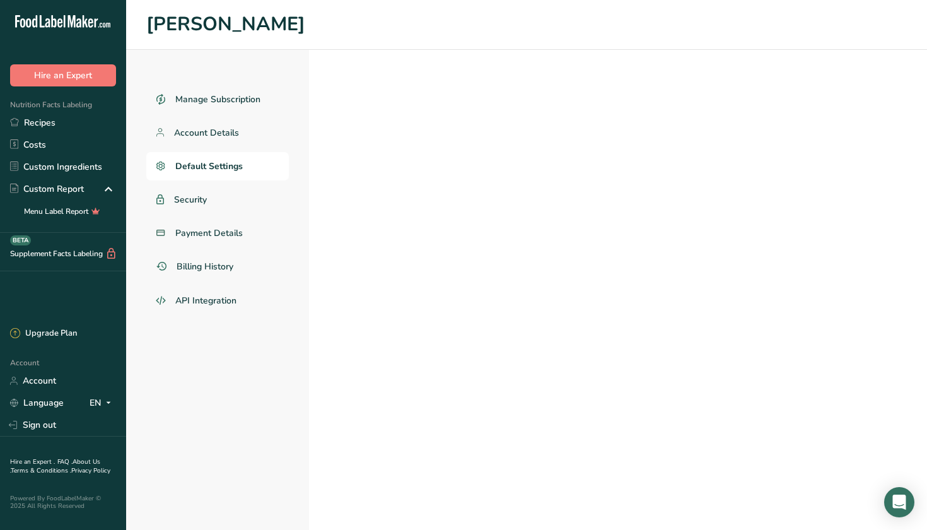
select select "CA"
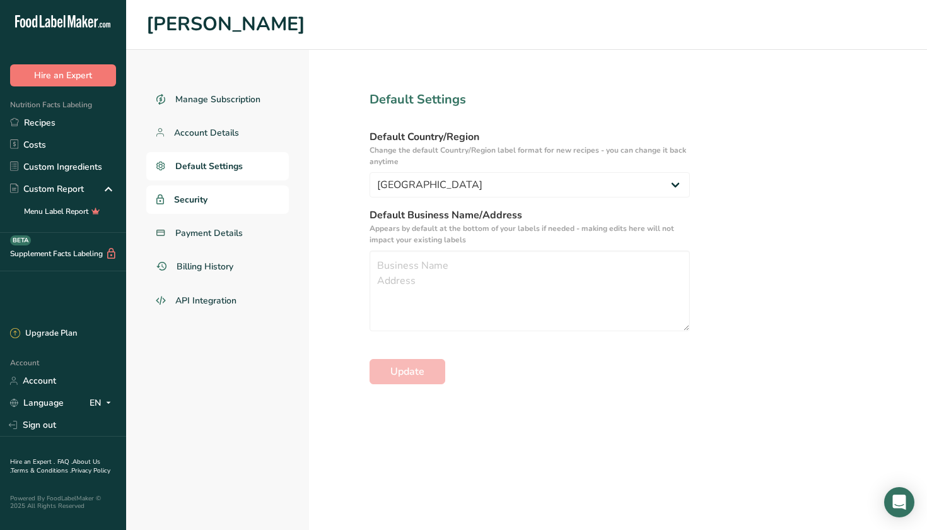
click at [243, 204] on link "Security" at bounding box center [217, 199] width 143 height 28
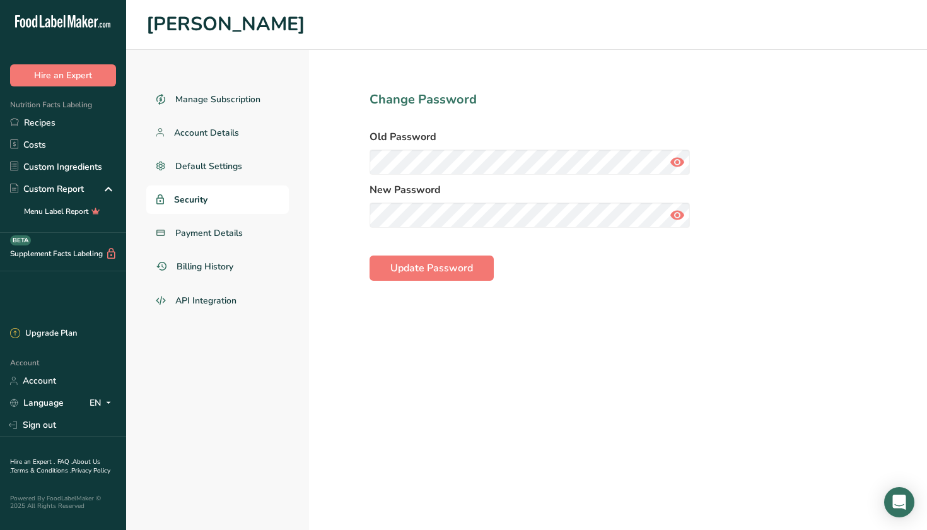
click at [368, 207] on section "Change Password Old Password New Password Update Password" at bounding box center [529, 290] width 441 height 480
click at [429, 269] on span "Update Password" at bounding box center [431, 267] width 83 height 15
click at [672, 163] on icon at bounding box center [677, 162] width 15 height 23
click at [359, 161] on section "Change Password Old Password New Password Update Password" at bounding box center [529, 290] width 441 height 480
click at [403, 265] on span "Update Password" at bounding box center [431, 267] width 83 height 15
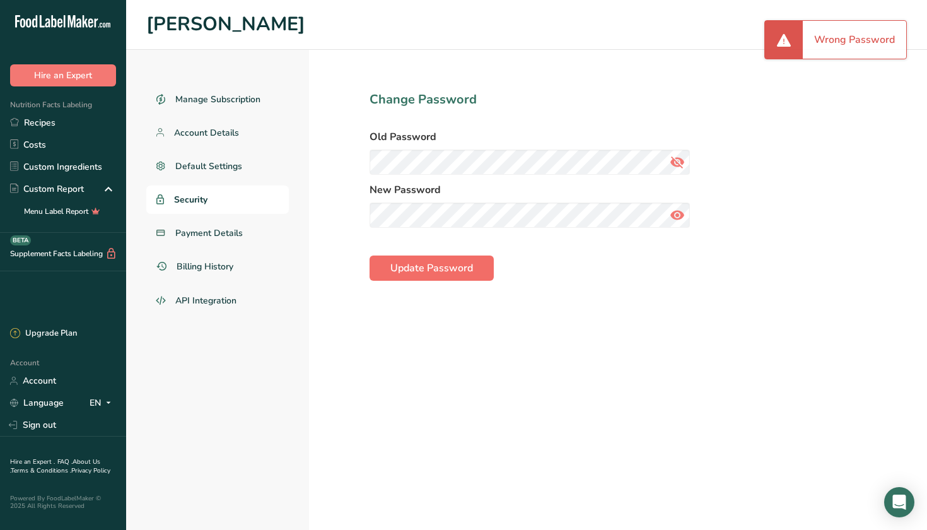
click at [429, 272] on span "Update Password" at bounding box center [431, 267] width 83 height 15
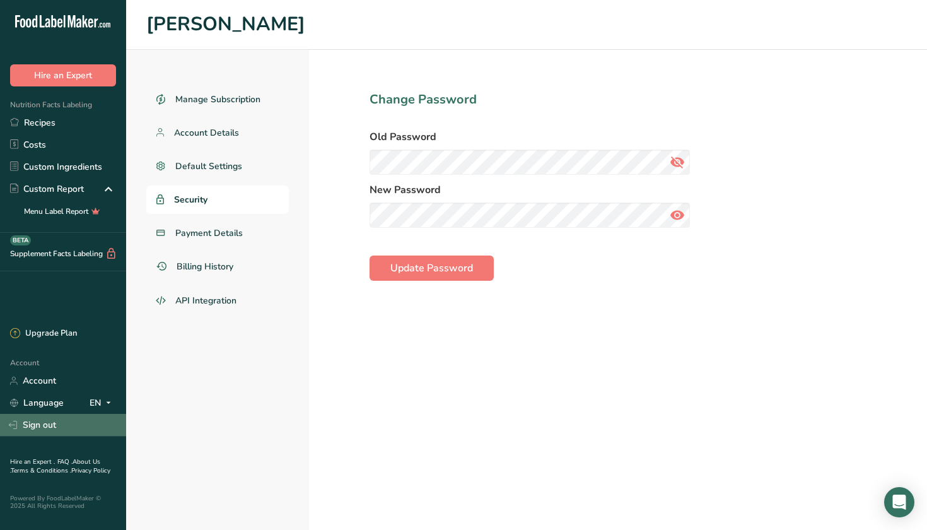
click at [49, 430] on link "Sign out" at bounding box center [63, 425] width 126 height 22
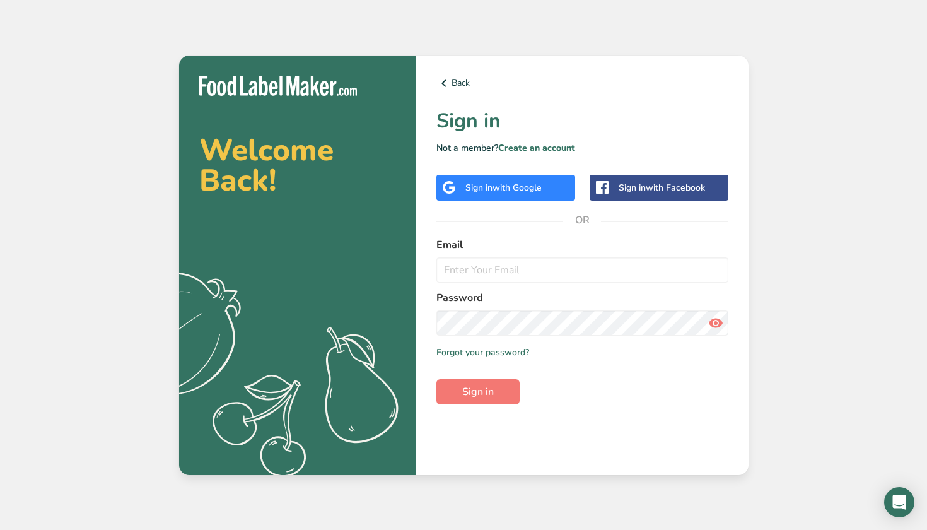
click at [580, 385] on form "Email Password Remember me Forgot your password? Sign in" at bounding box center [582, 320] width 292 height 167
click at [499, 273] on input "email" at bounding box center [582, 269] width 292 height 25
type input "[EMAIL_ADDRESS][DOMAIN_NAME]"
click at [477, 391] on button "Sign in" at bounding box center [477, 391] width 83 height 25
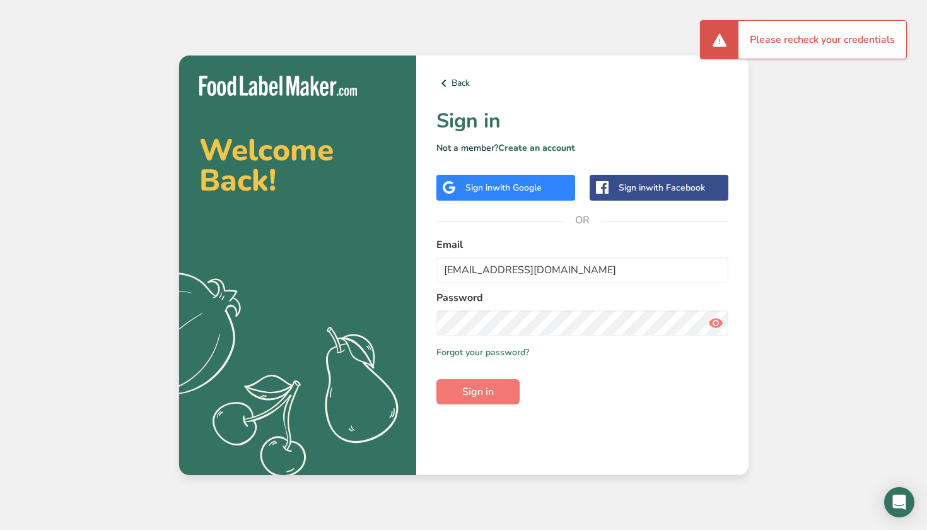
click at [731, 321] on div "Back Sign in Not a member? Create an account Sign in with Google Sign in with F…" at bounding box center [582, 264] width 332 height 419
click at [718, 321] on icon at bounding box center [715, 322] width 15 height 23
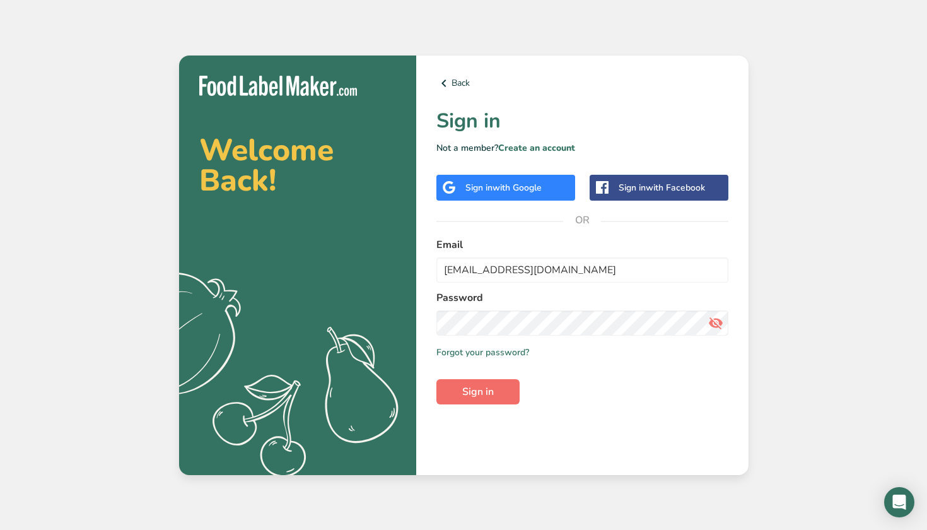
click at [489, 385] on span "Sign in" at bounding box center [478, 391] width 32 height 15
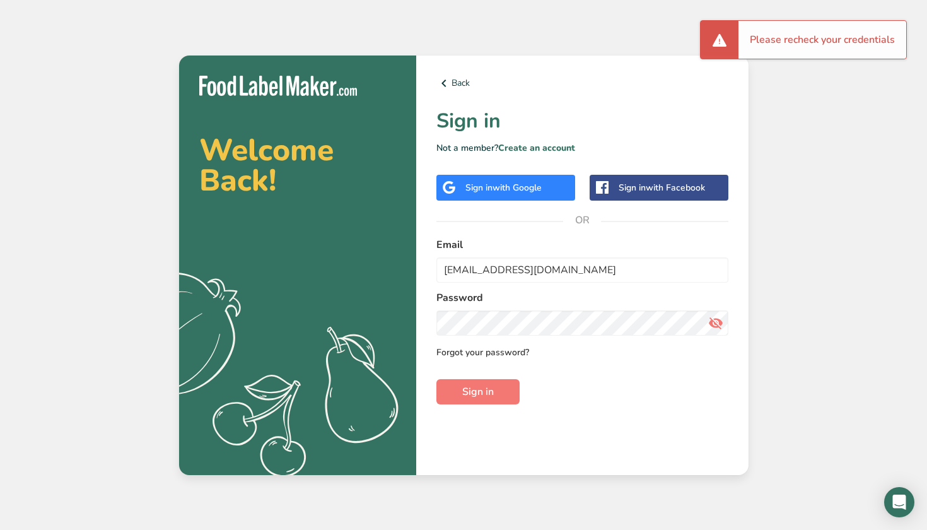
click at [503, 347] on link "Forgot your password?" at bounding box center [482, 352] width 93 height 13
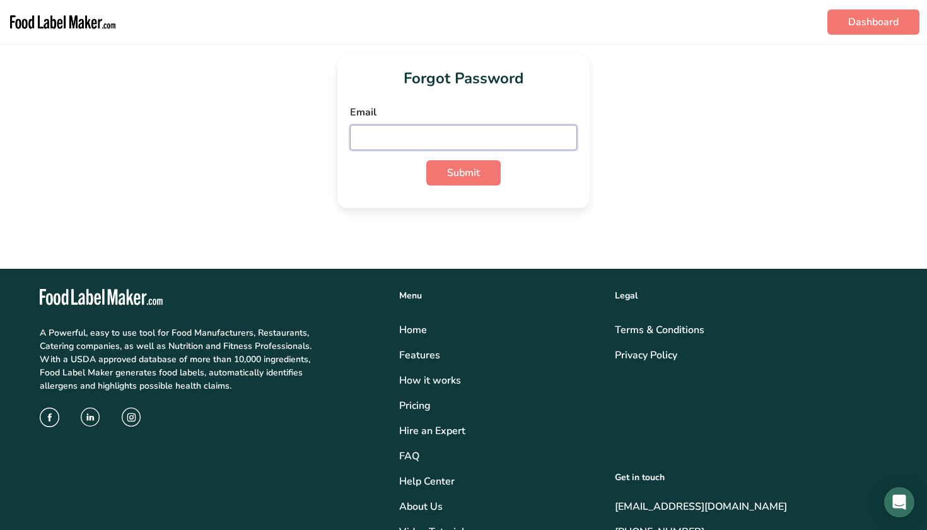
click at [443, 136] on input "email" at bounding box center [463, 137] width 227 height 25
type input "[EMAIL_ADDRESS][DOMAIN_NAME]"
click at [574, 205] on div "Forgot Password Email [EMAIL_ADDRESS][DOMAIN_NAME] Submit" at bounding box center [463, 131] width 252 height 154
click at [460, 169] on span "Submit" at bounding box center [463, 172] width 33 height 15
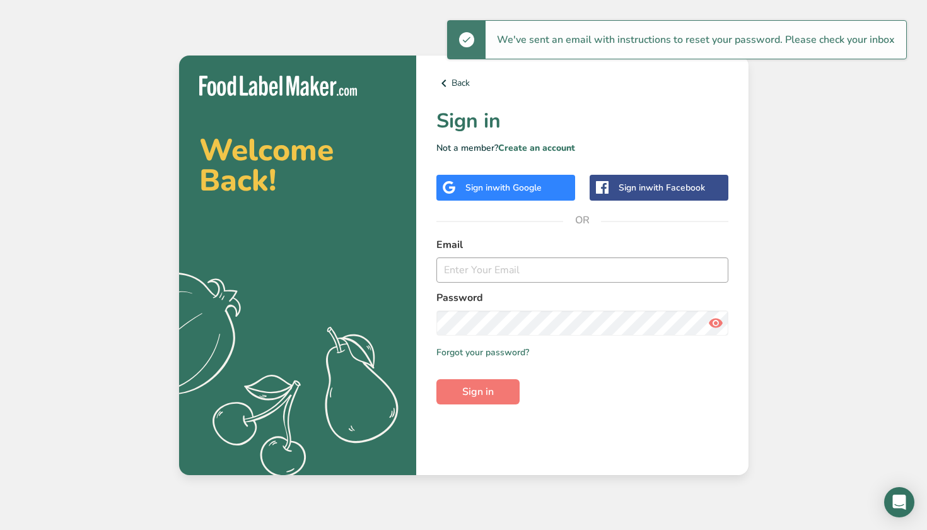
click at [465, 262] on input "email" at bounding box center [582, 269] width 292 height 25
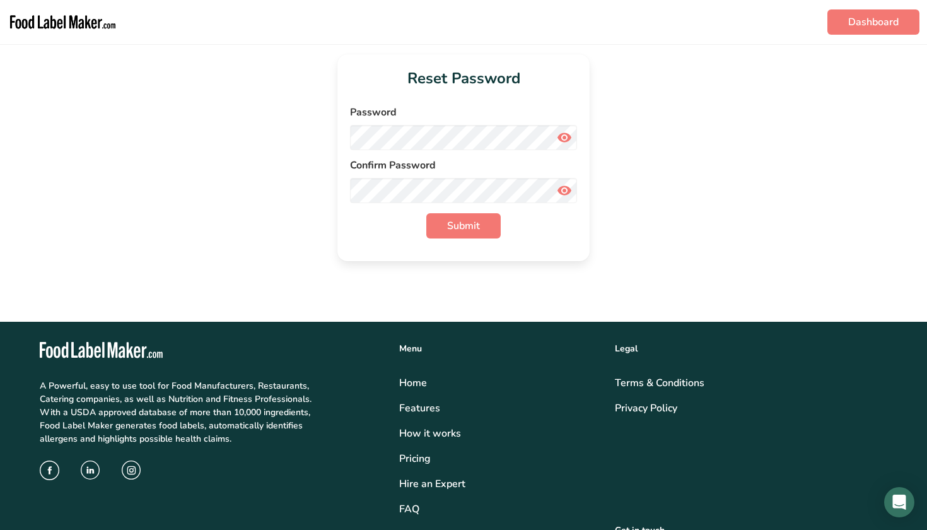
click at [563, 133] on icon at bounding box center [564, 137] width 15 height 23
click at [476, 231] on span "Submit" at bounding box center [463, 225] width 33 height 15
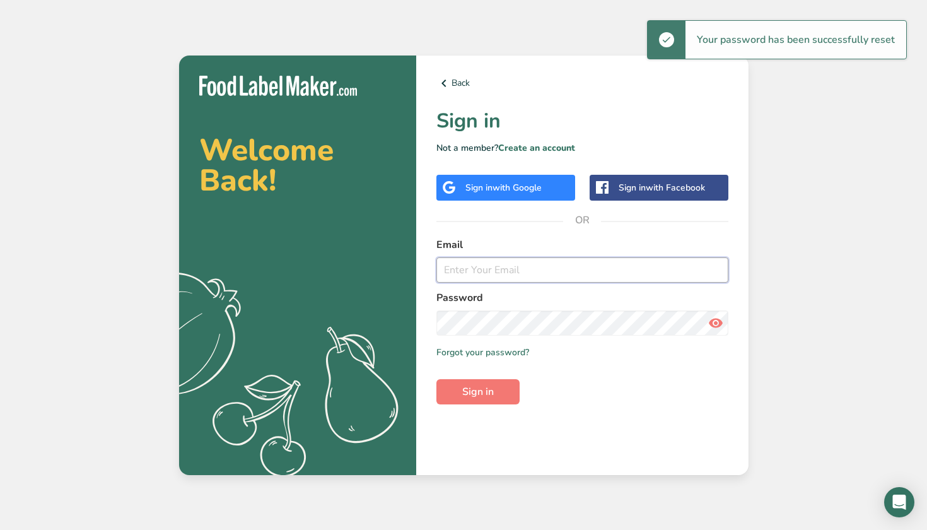
type input "[EMAIL_ADDRESS][DOMAIN_NAME]"
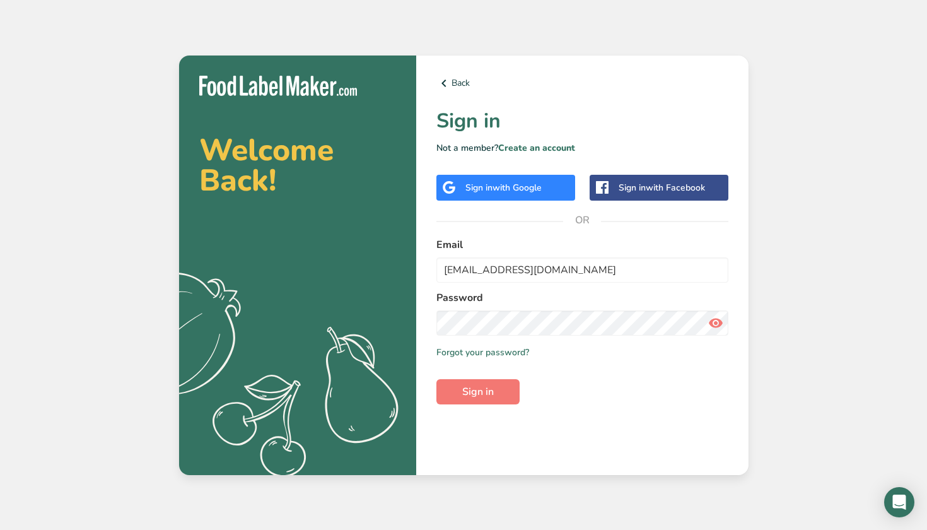
click at [719, 323] on icon at bounding box center [715, 322] width 15 height 23
click at [512, 373] on form "Email Hello@thetiramisuguy.com Password Remember me Forgot your password? Sign …" at bounding box center [582, 320] width 292 height 167
click at [497, 393] on button "Sign in" at bounding box center [477, 391] width 83 height 25
